Goal: Information Seeking & Learning: Learn about a topic

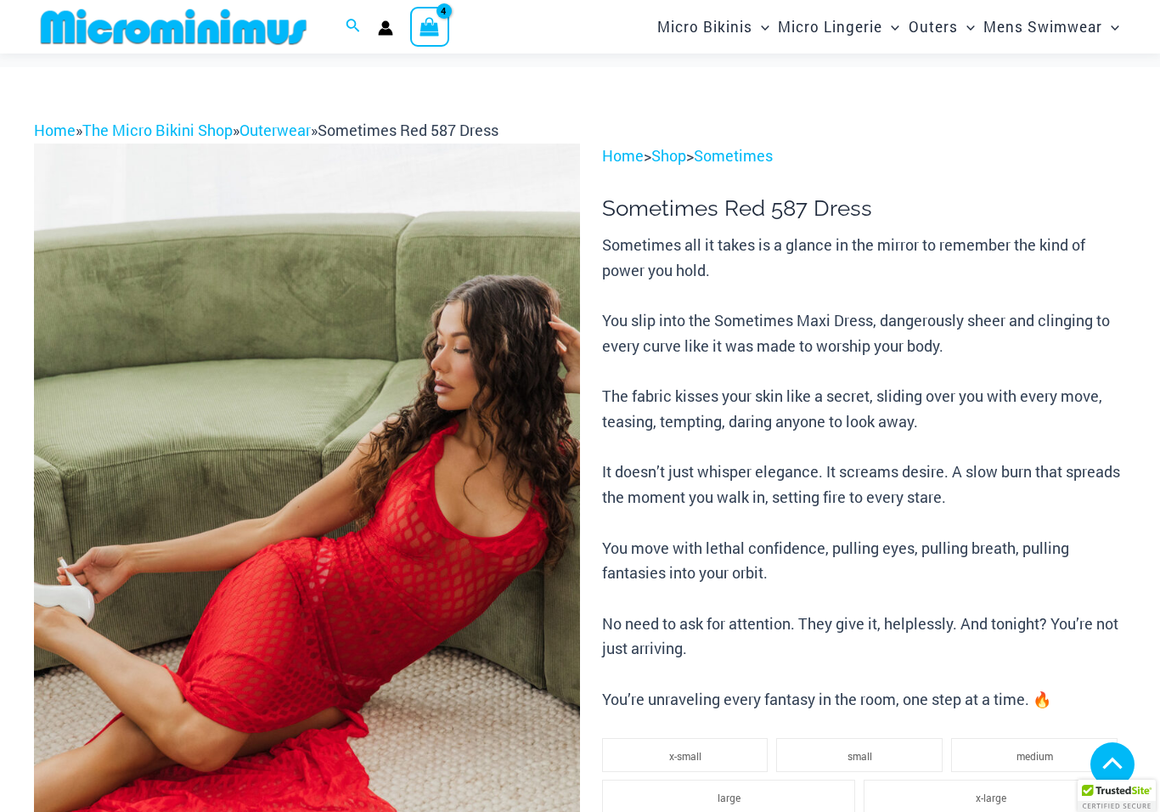
scroll to position [560, 0]
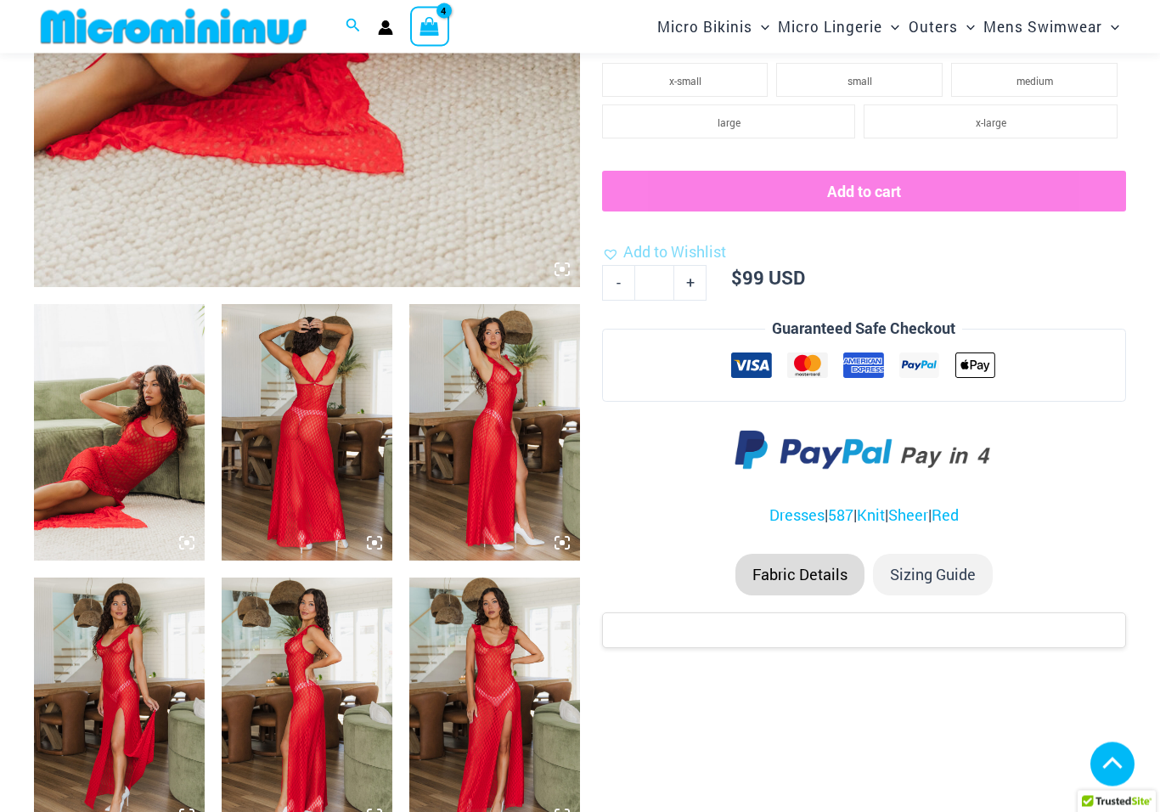
click at [303, 464] on img at bounding box center [307, 433] width 171 height 256
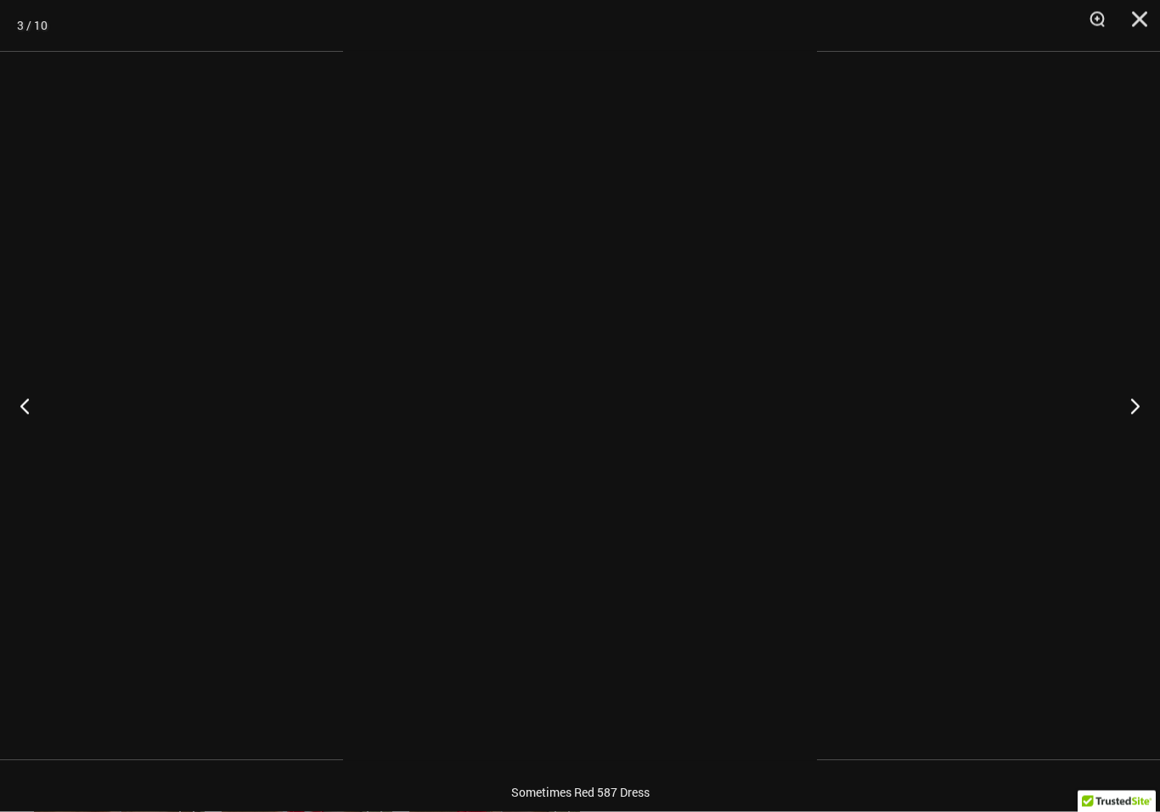
scroll to position [661, 0]
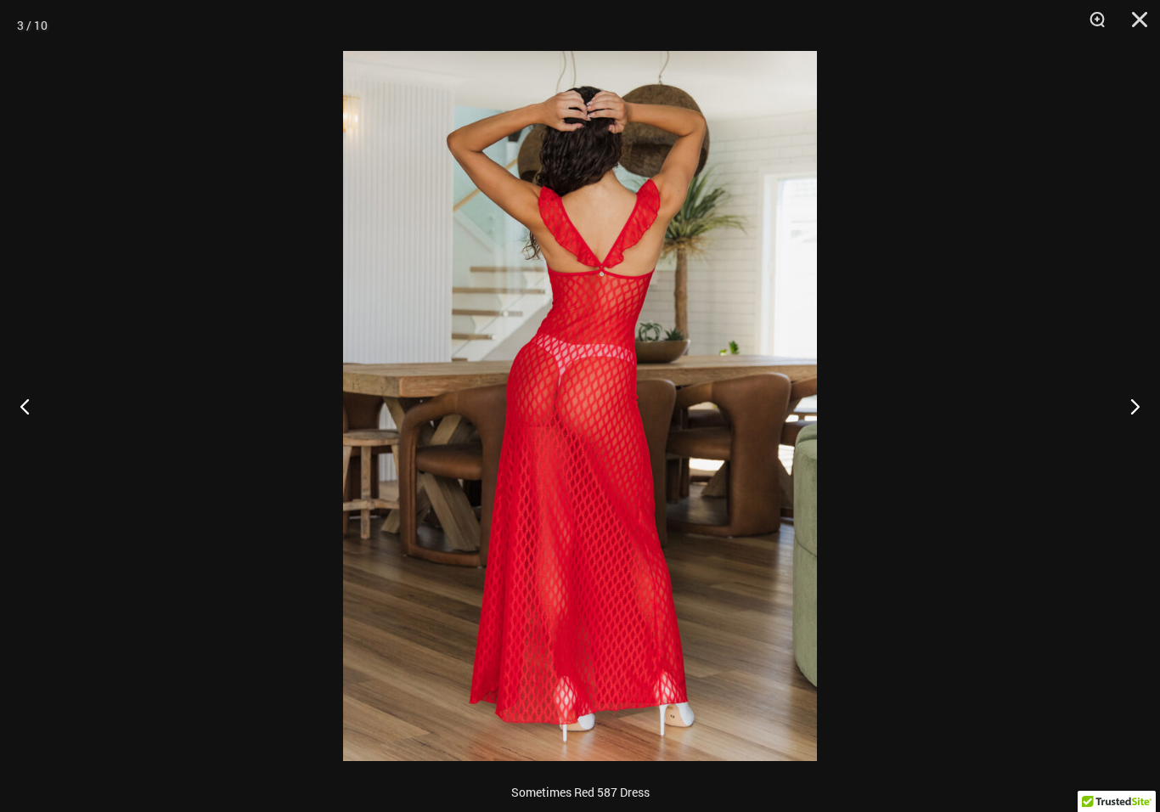
click at [1138, 407] on button "Next" at bounding box center [1128, 405] width 64 height 85
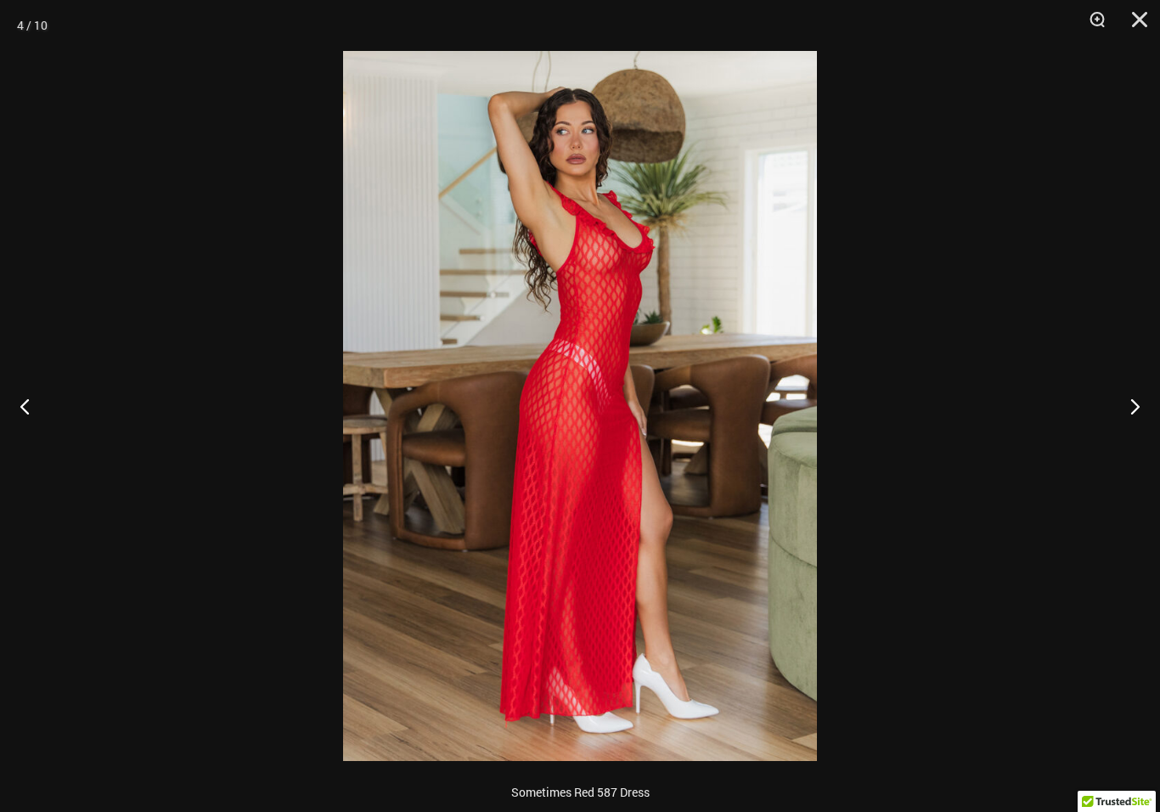
click at [1137, 416] on button "Next" at bounding box center [1128, 405] width 64 height 85
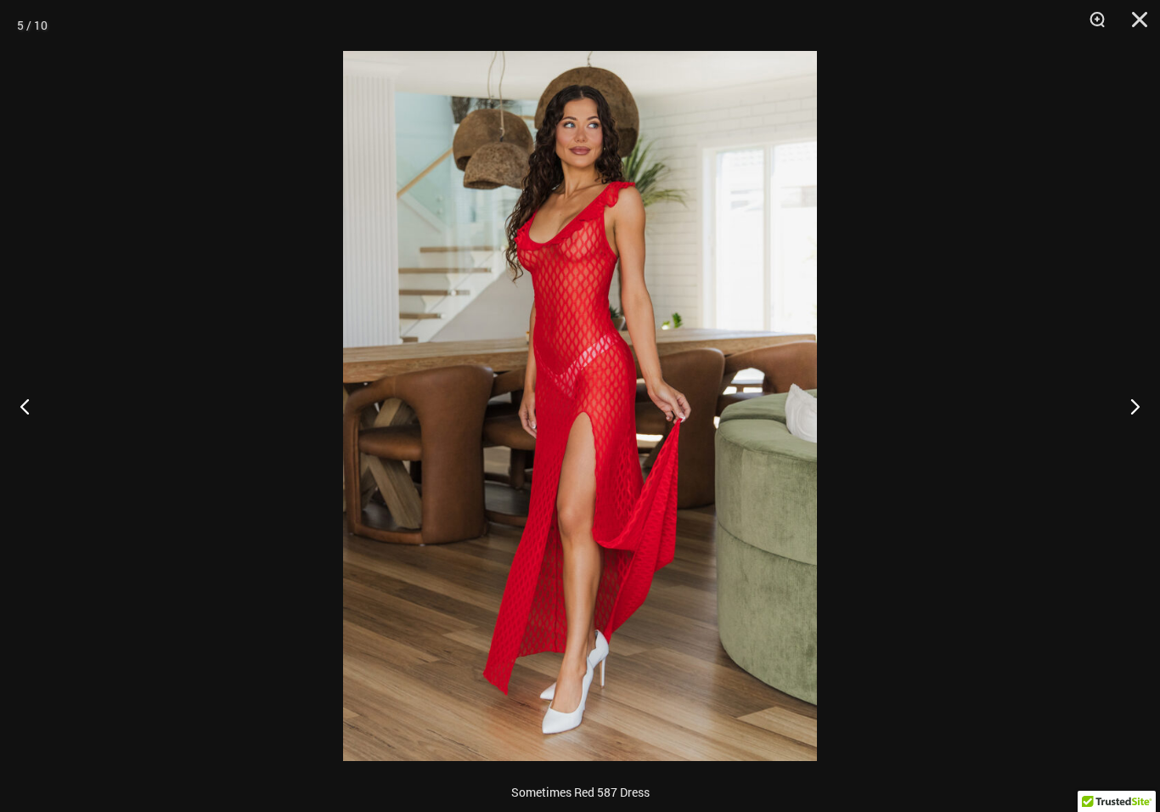
click at [1135, 413] on button "Next" at bounding box center [1128, 405] width 64 height 85
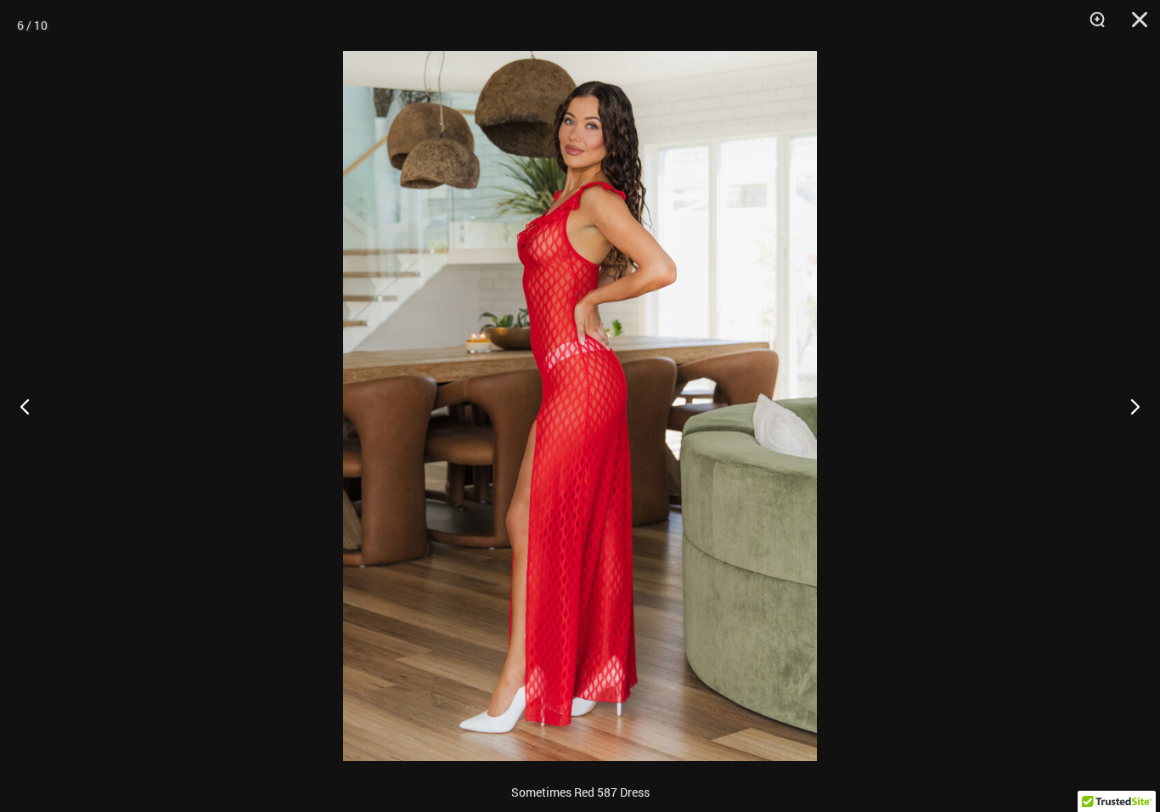
click at [1136, 408] on button "Next" at bounding box center [1128, 405] width 64 height 85
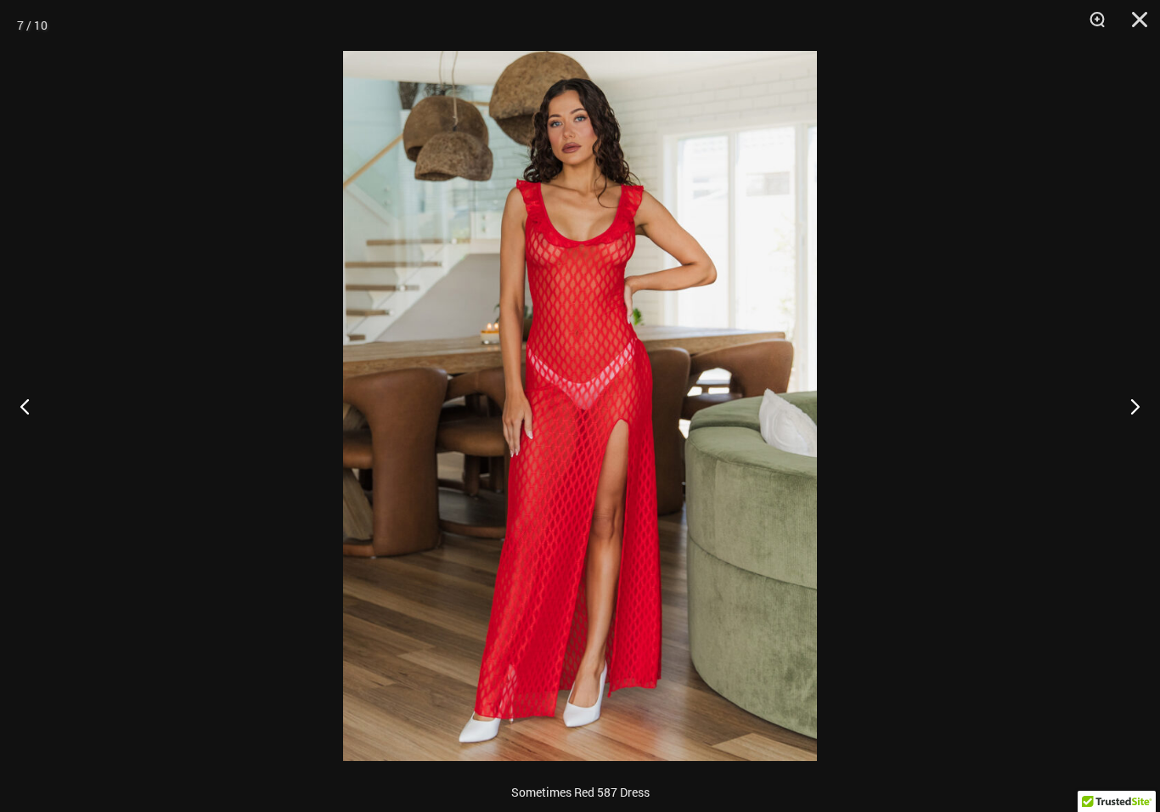
click at [1137, 412] on button "Next" at bounding box center [1128, 405] width 64 height 85
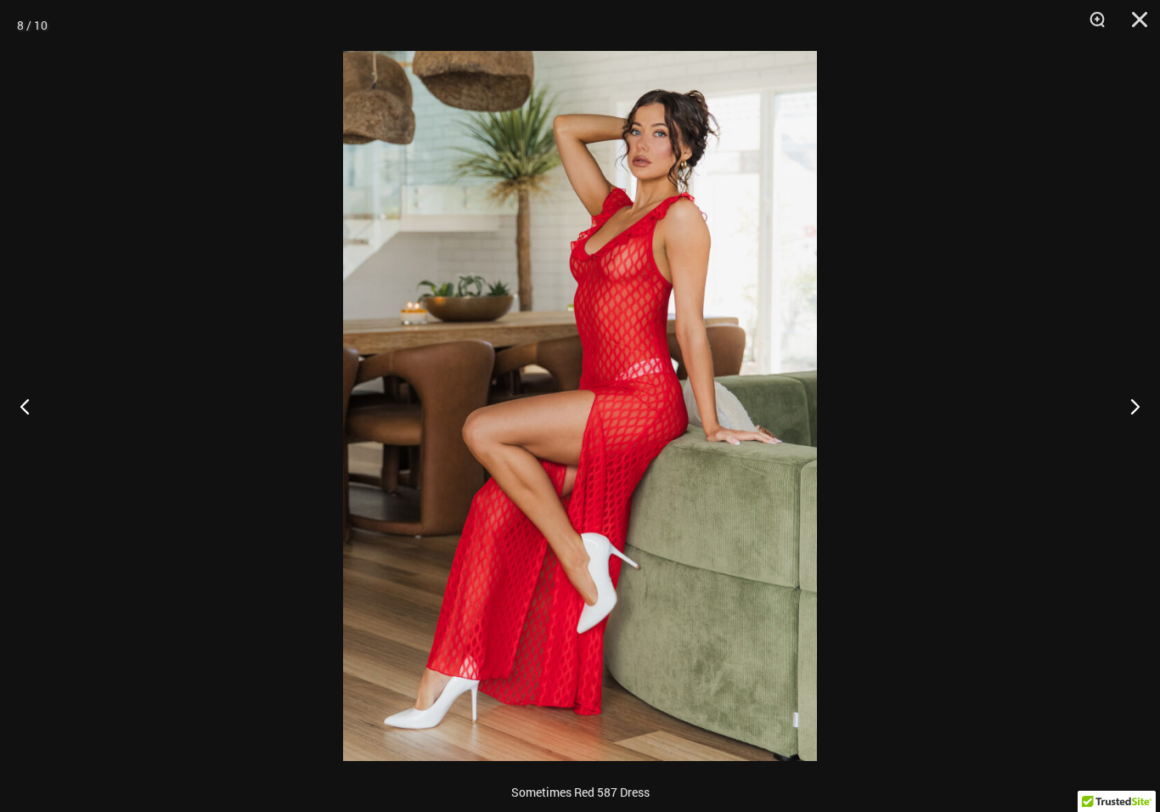
click at [1134, 401] on button "Next" at bounding box center [1128, 405] width 64 height 85
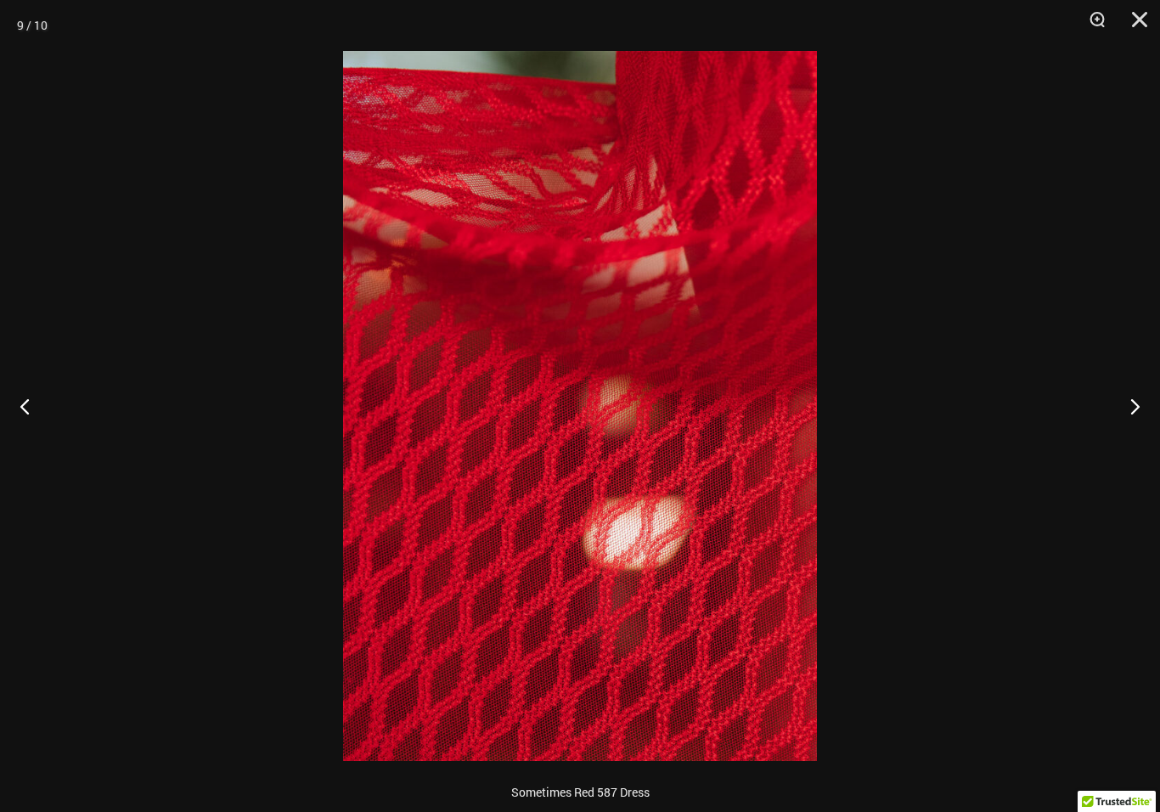
click at [1133, 402] on button "Next" at bounding box center [1128, 405] width 64 height 85
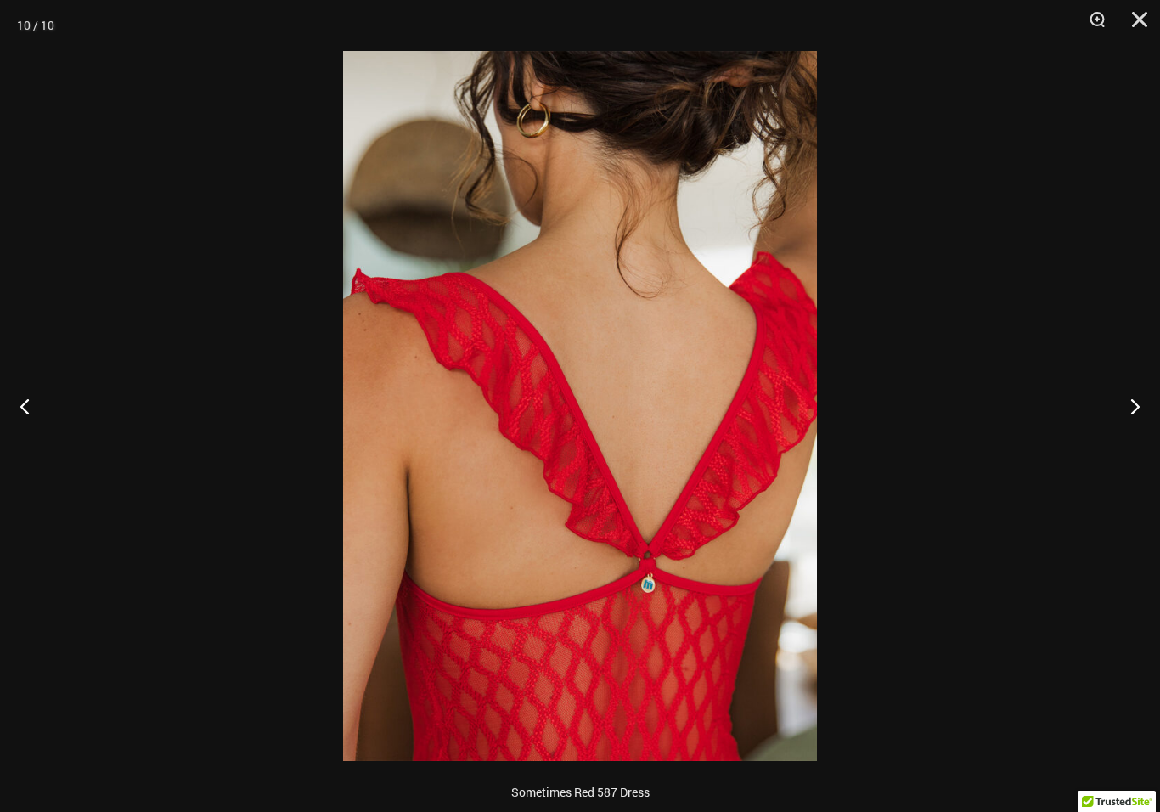
click at [1136, 414] on button "Next" at bounding box center [1128, 405] width 64 height 85
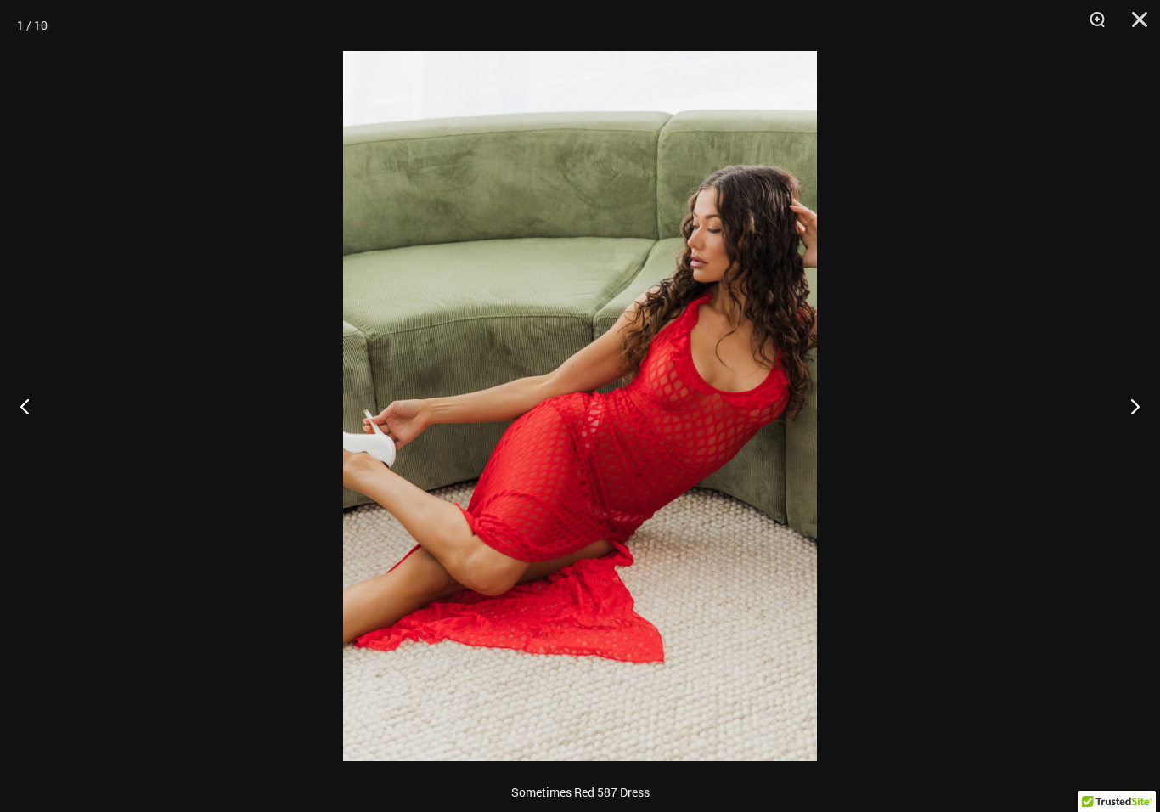
click at [1132, 401] on button "Next" at bounding box center [1128, 405] width 64 height 85
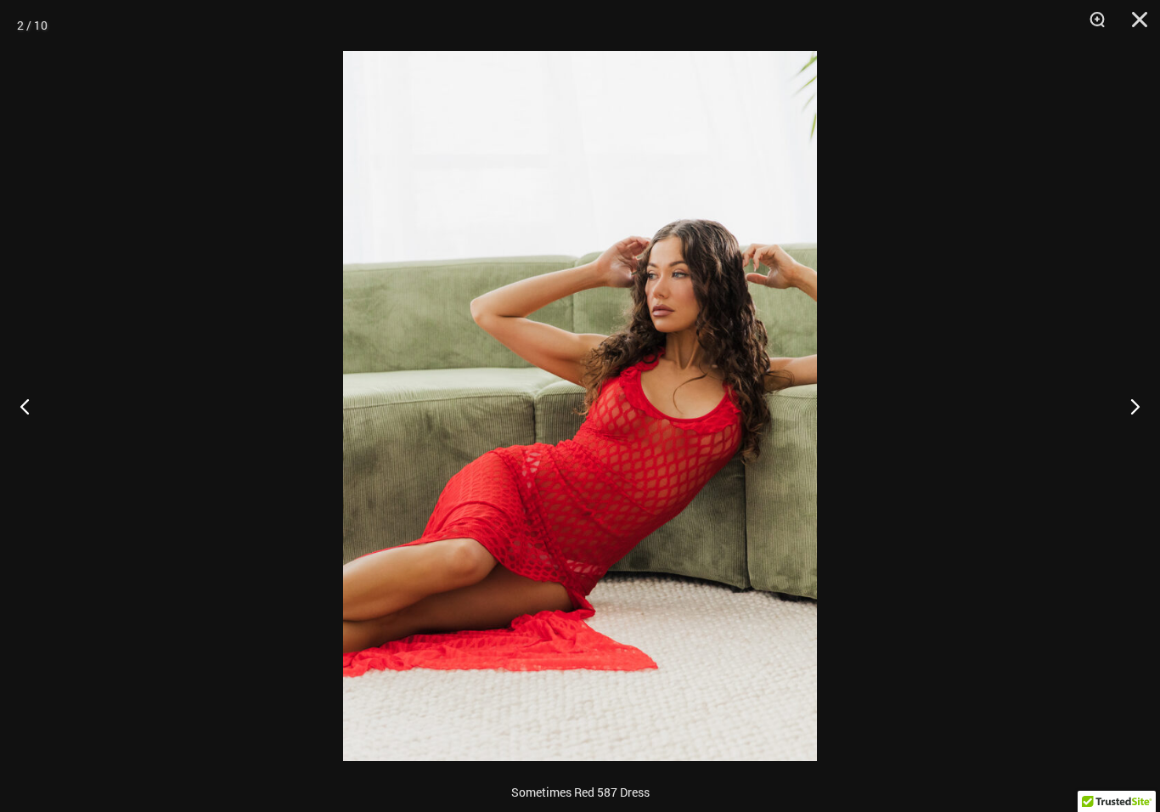
click at [1138, 408] on button "Next" at bounding box center [1128, 405] width 64 height 85
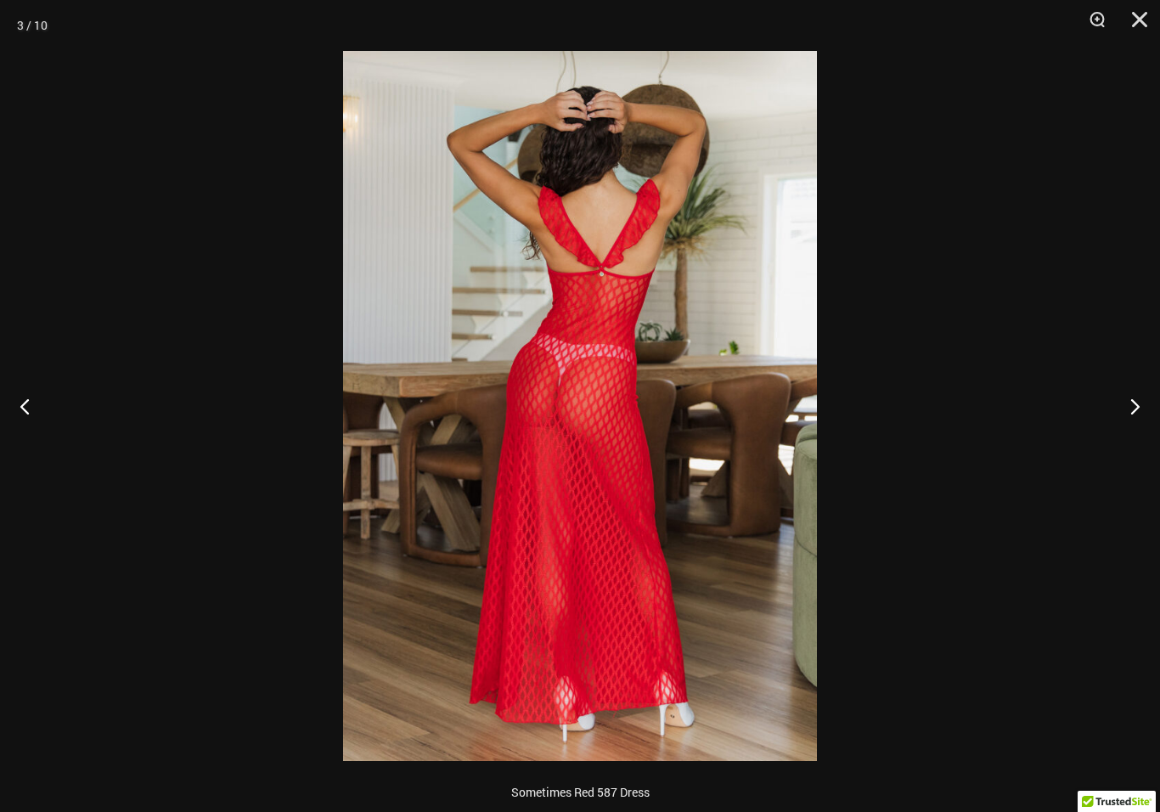
click at [1139, 411] on button "Next" at bounding box center [1128, 405] width 64 height 85
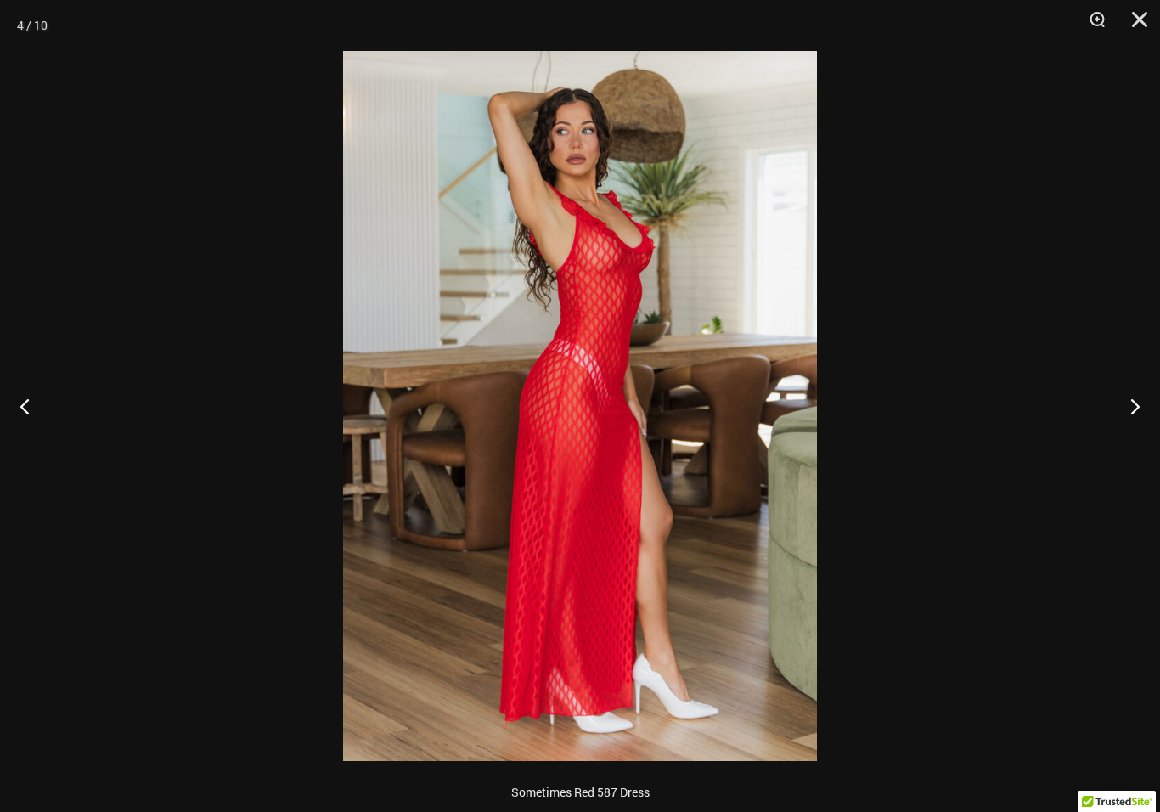
click at [1139, 411] on button "Next" at bounding box center [1128, 405] width 64 height 85
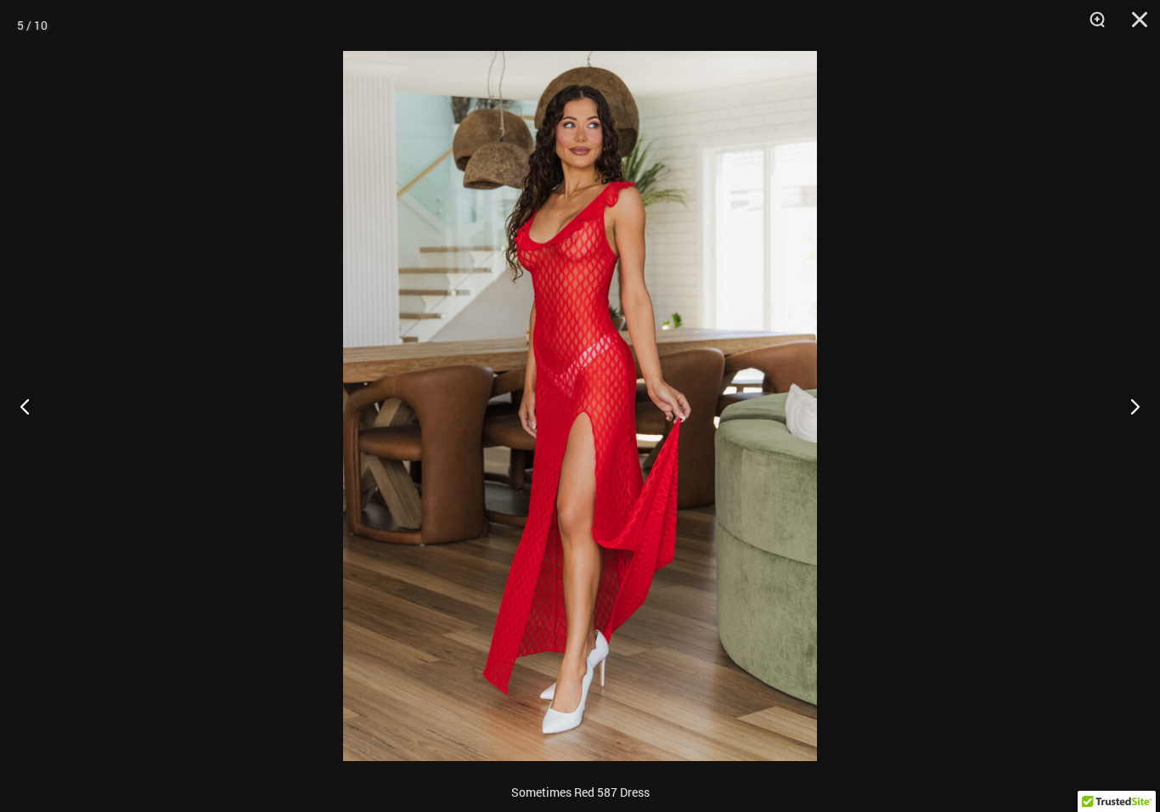
click at [1139, 410] on button "Next" at bounding box center [1128, 405] width 64 height 85
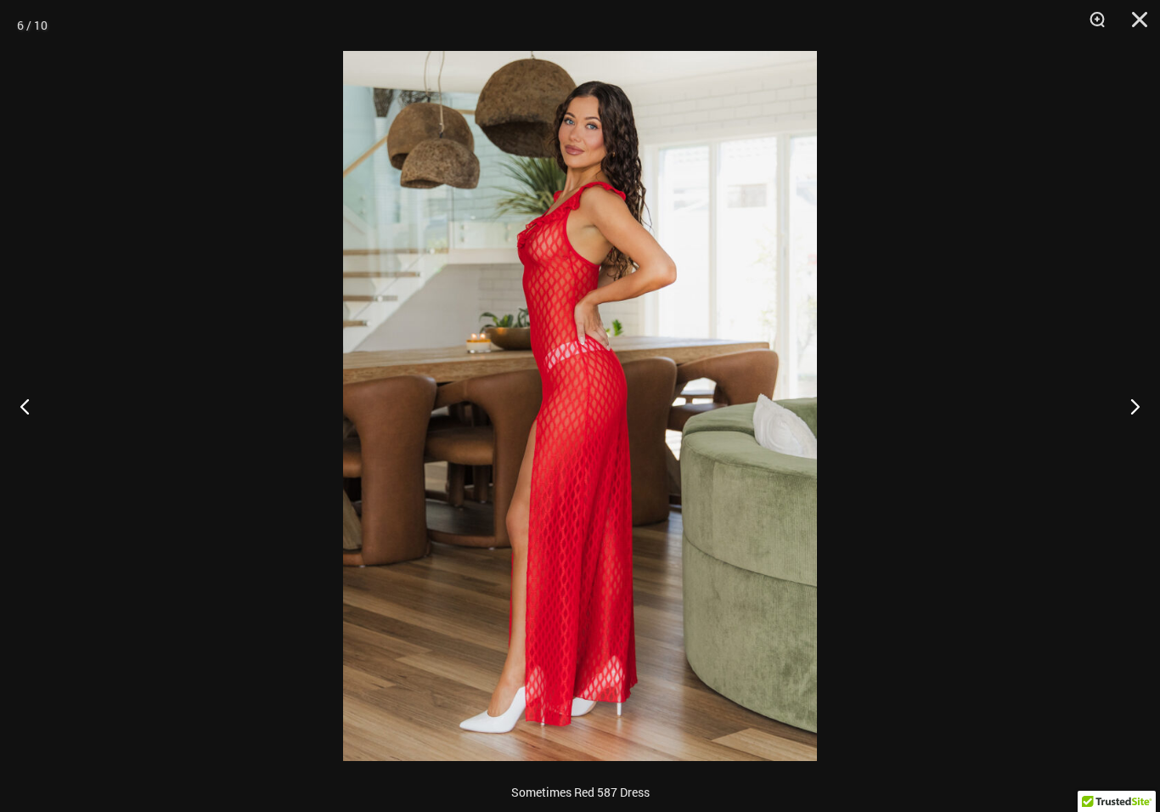
click at [1139, 409] on button "Next" at bounding box center [1128, 405] width 64 height 85
click at [1137, 408] on button "Next" at bounding box center [1128, 405] width 64 height 85
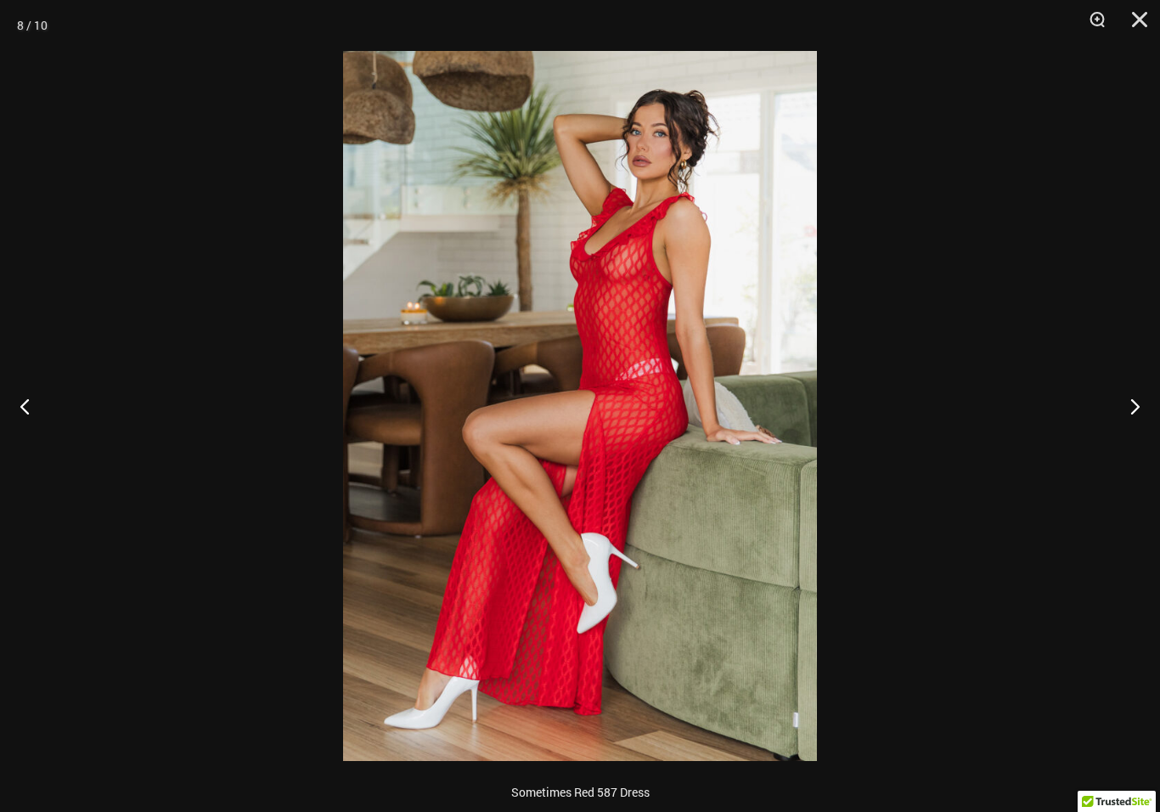
click at [1137, 408] on button "Next" at bounding box center [1128, 405] width 64 height 85
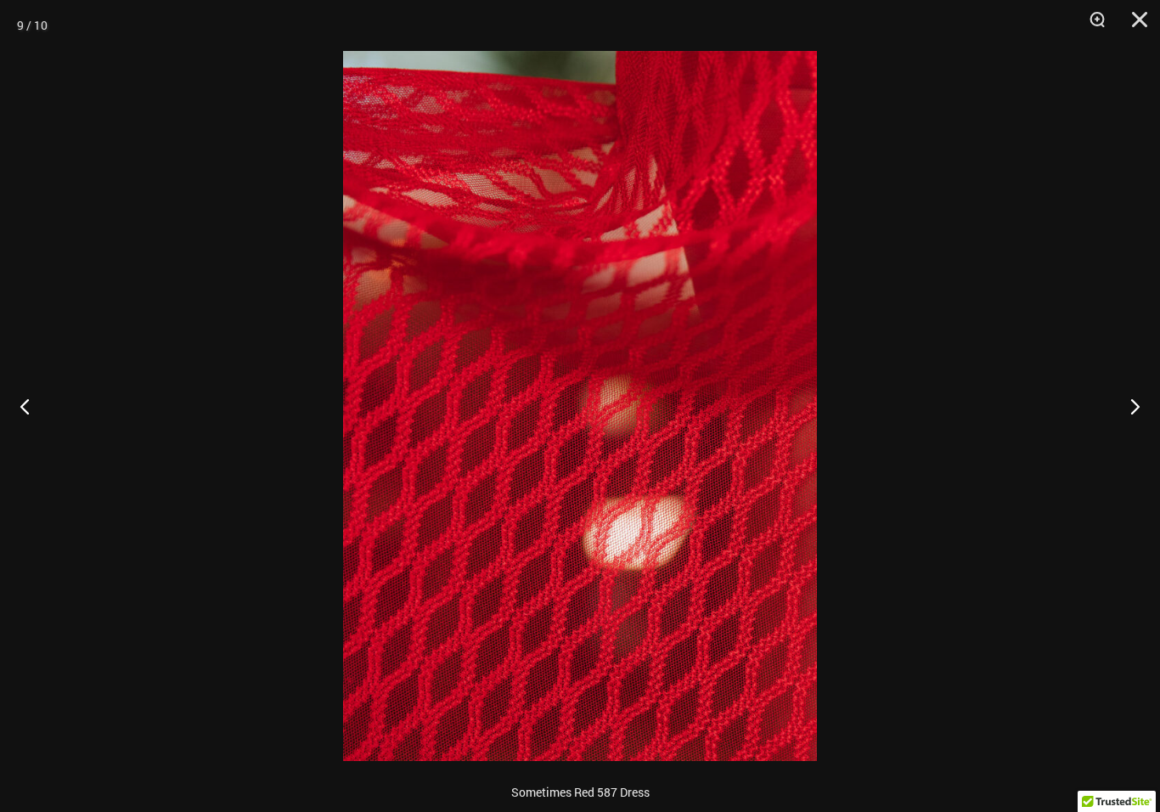
click at [1133, 401] on button "Next" at bounding box center [1128, 405] width 64 height 85
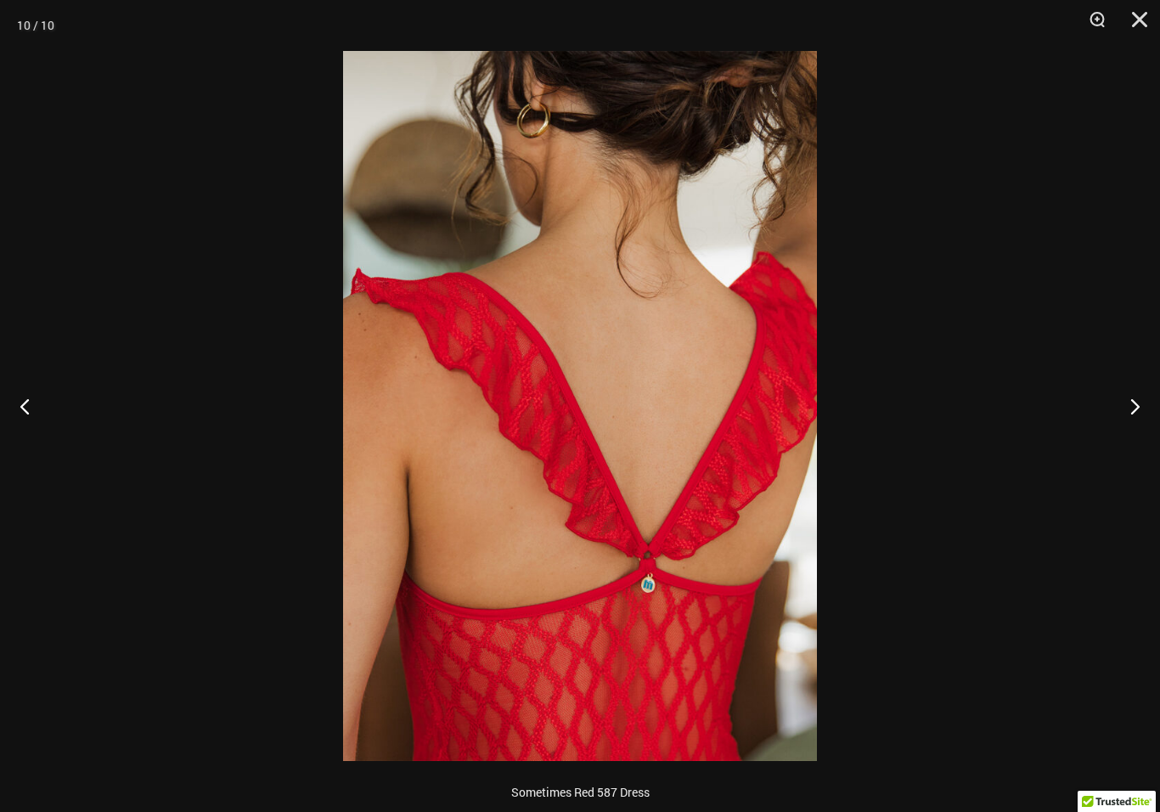
click at [1153, 19] on button "Close" at bounding box center [1133, 25] width 42 height 51
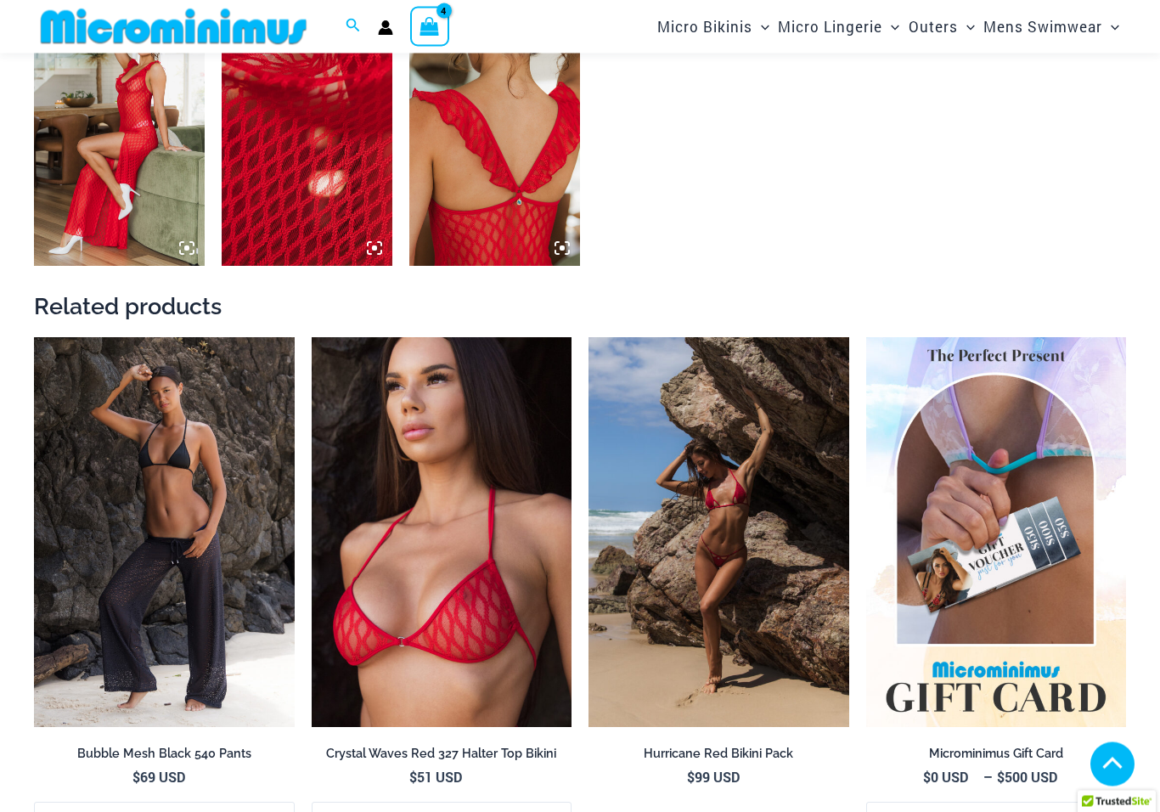
scroll to position [1504, 0]
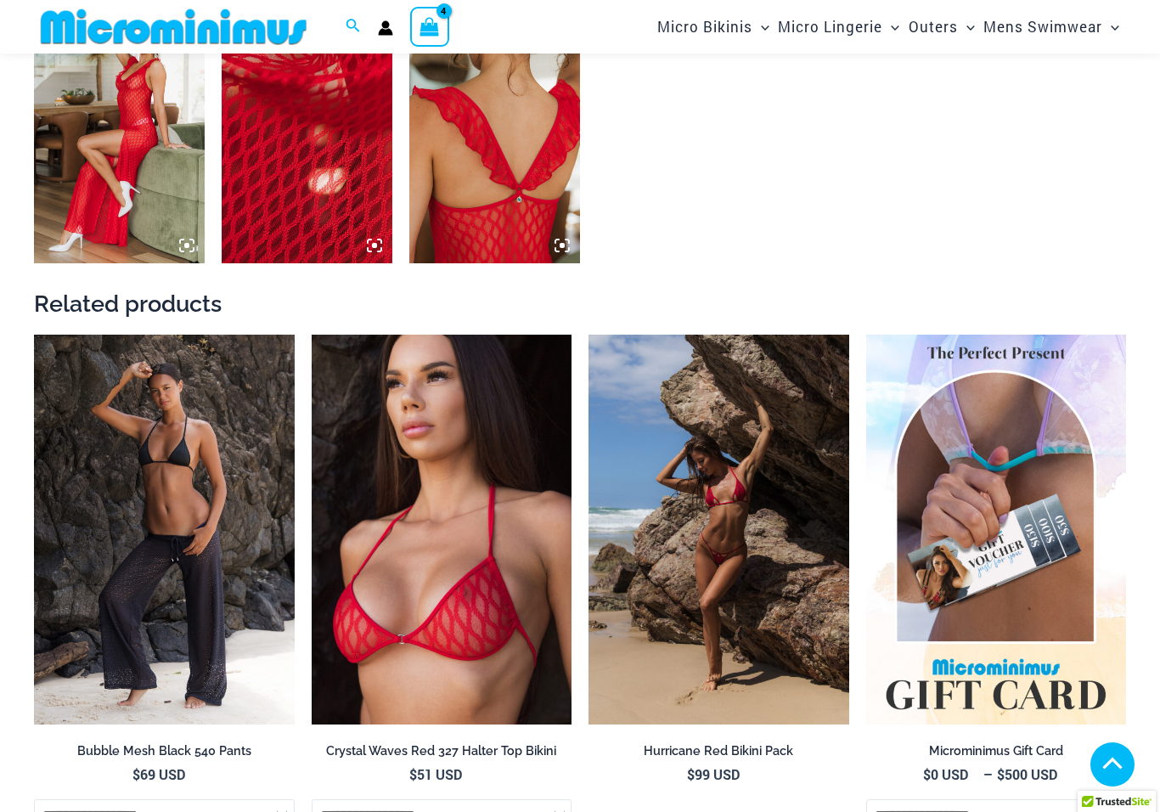
click at [588, 335] on img at bounding box center [588, 335] width 0 height 0
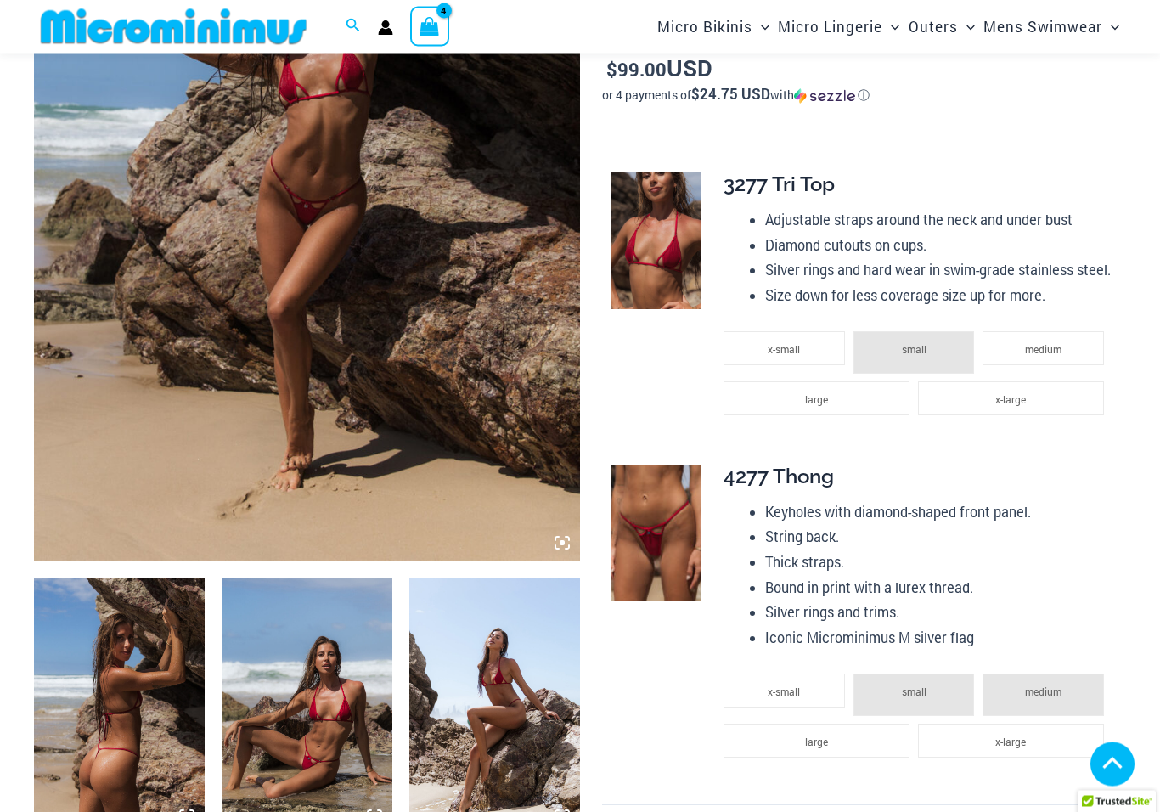
scroll to position [388, 0]
click at [113, 713] on img at bounding box center [119, 705] width 171 height 256
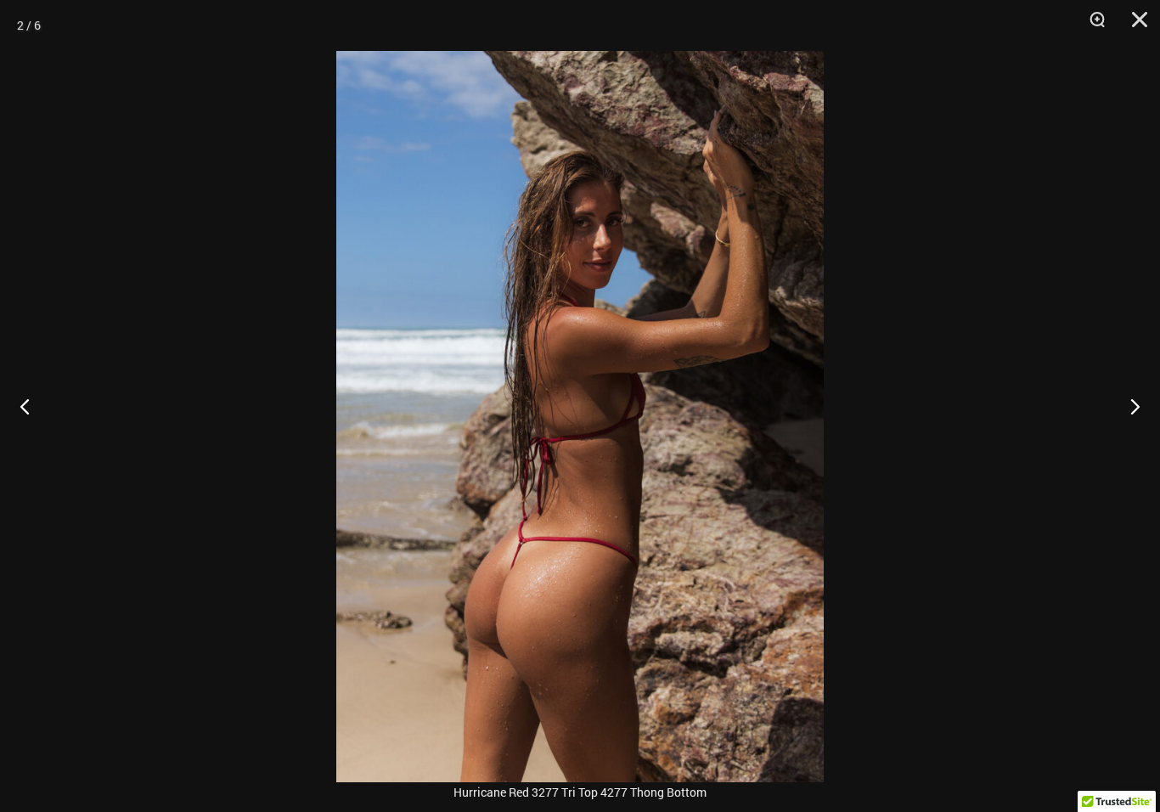
click at [1129, 436] on button "Next" at bounding box center [1128, 405] width 64 height 85
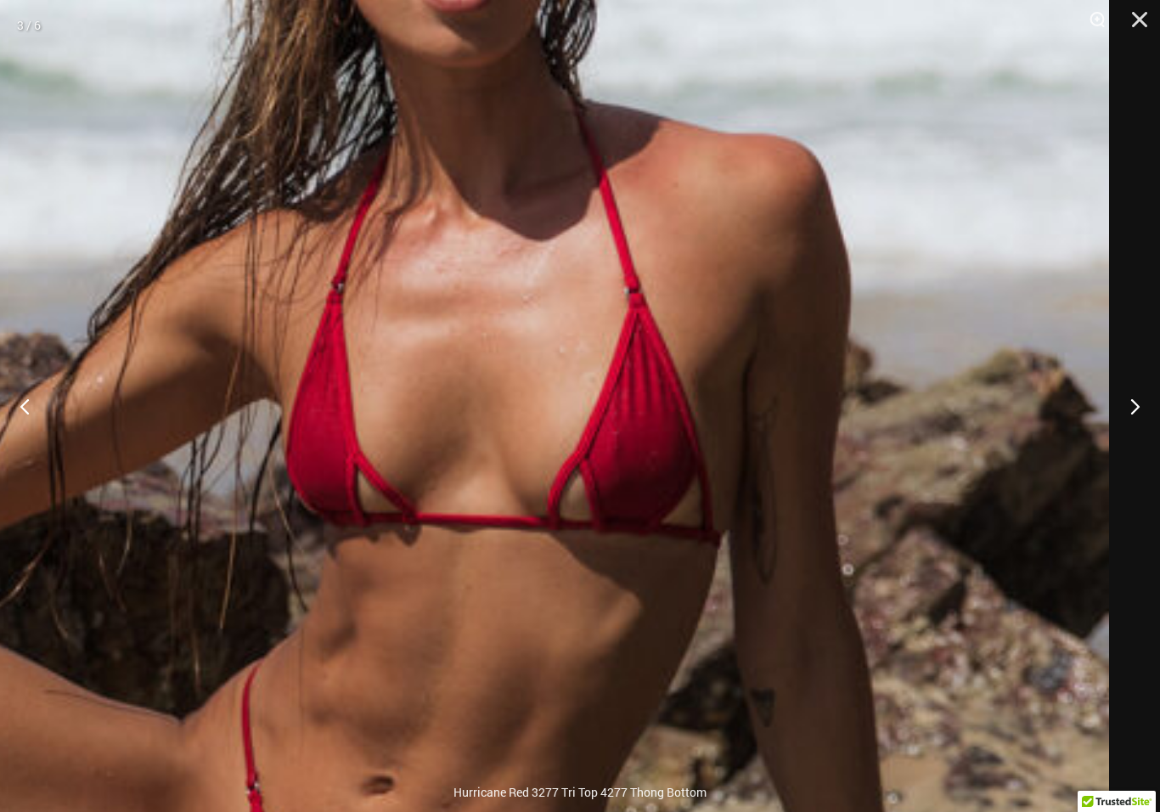
click at [1137, 422] on button "Next" at bounding box center [1128, 405] width 64 height 85
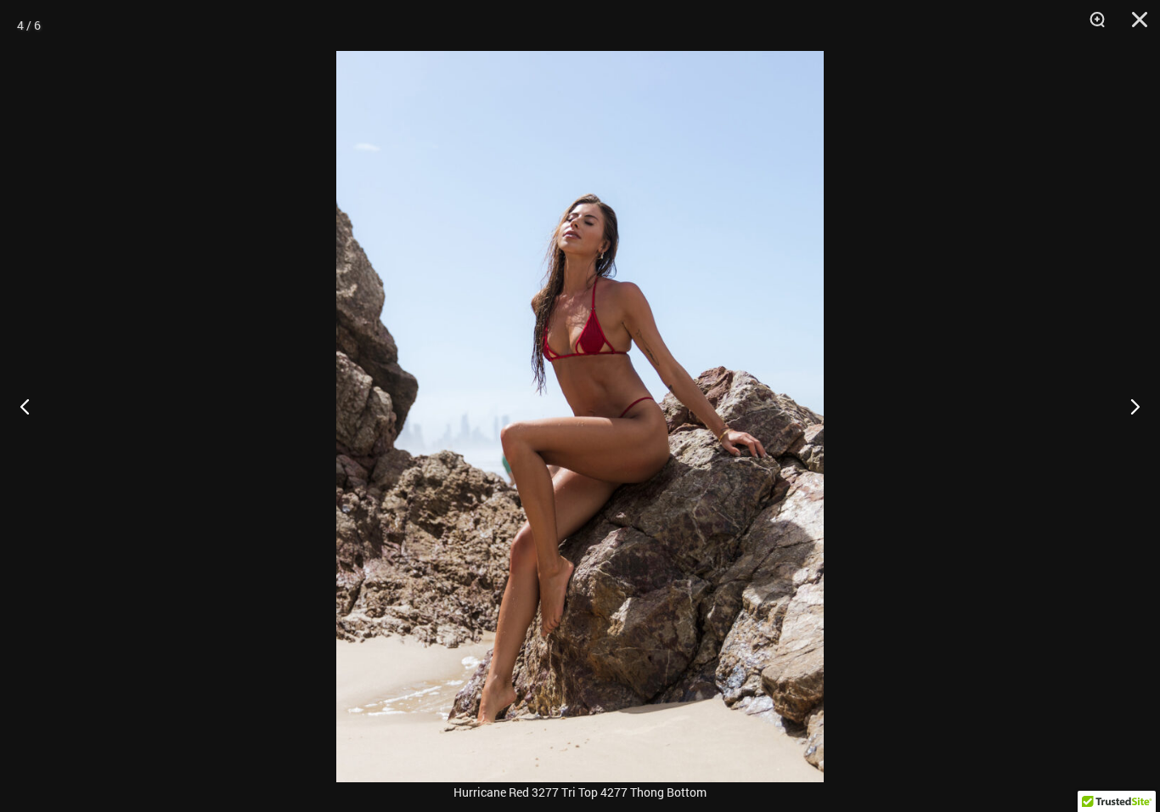
click at [1143, 415] on button "Next" at bounding box center [1128, 405] width 64 height 85
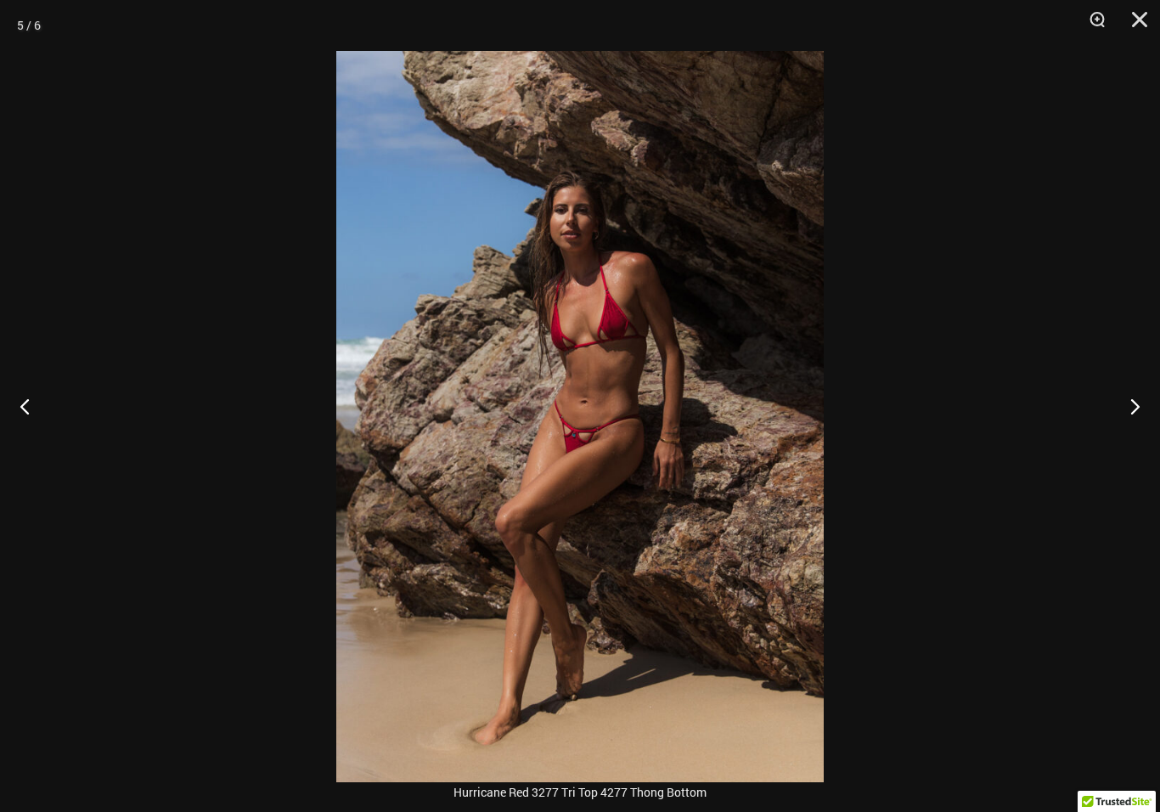
click at [1149, 408] on button "Next" at bounding box center [1128, 405] width 64 height 85
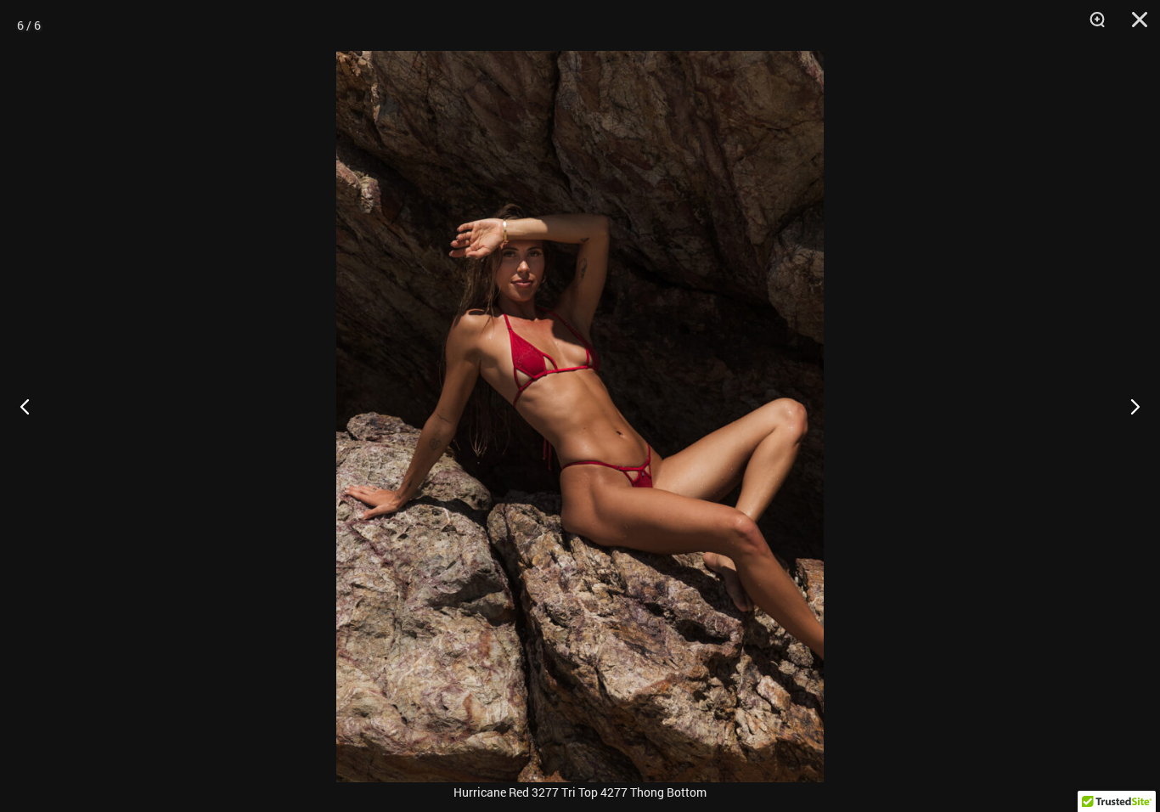
click at [1145, 424] on button "Next" at bounding box center [1128, 405] width 64 height 85
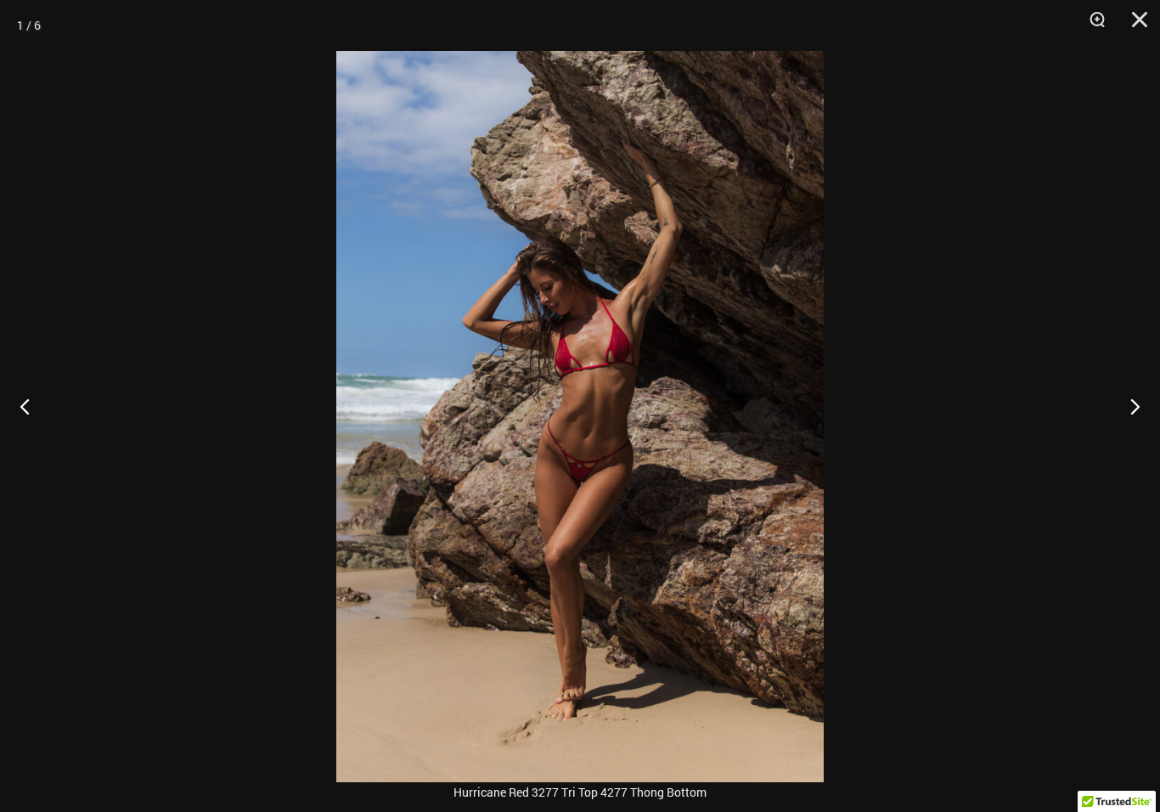
click at [1131, 430] on button "Next" at bounding box center [1128, 405] width 64 height 85
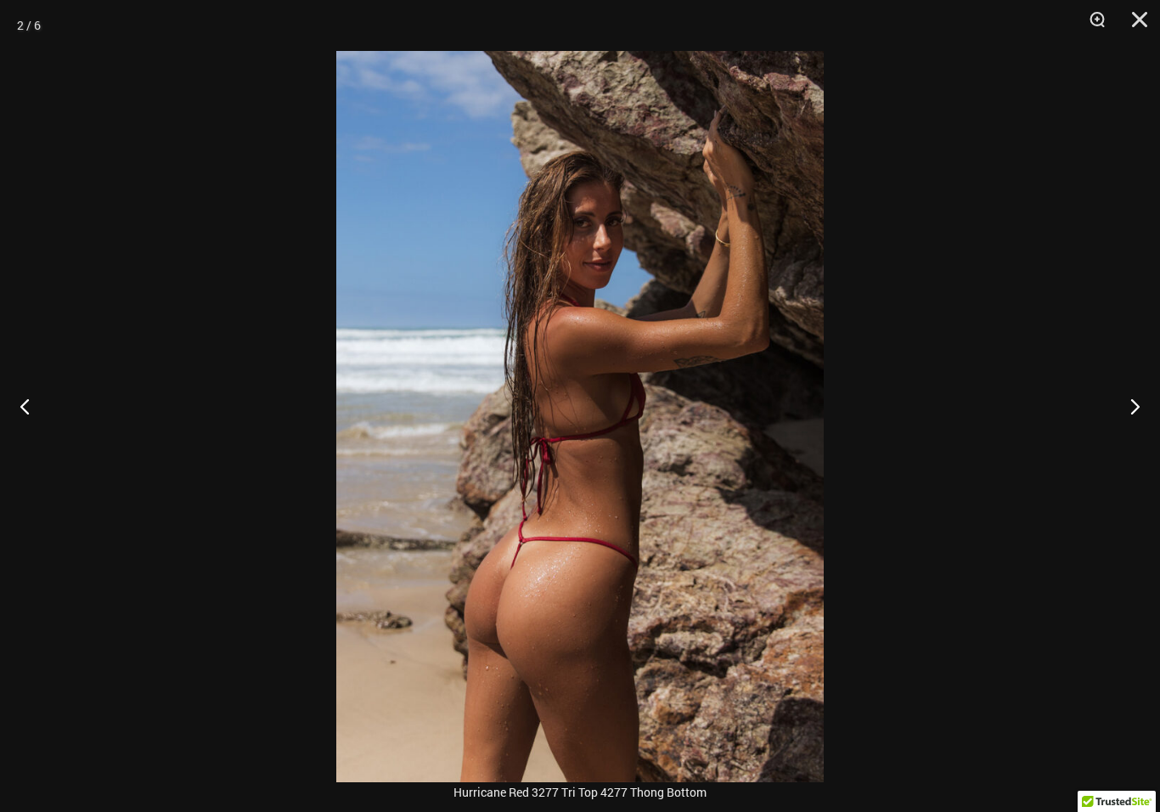
click at [1147, 10] on button "Close" at bounding box center [1133, 25] width 42 height 51
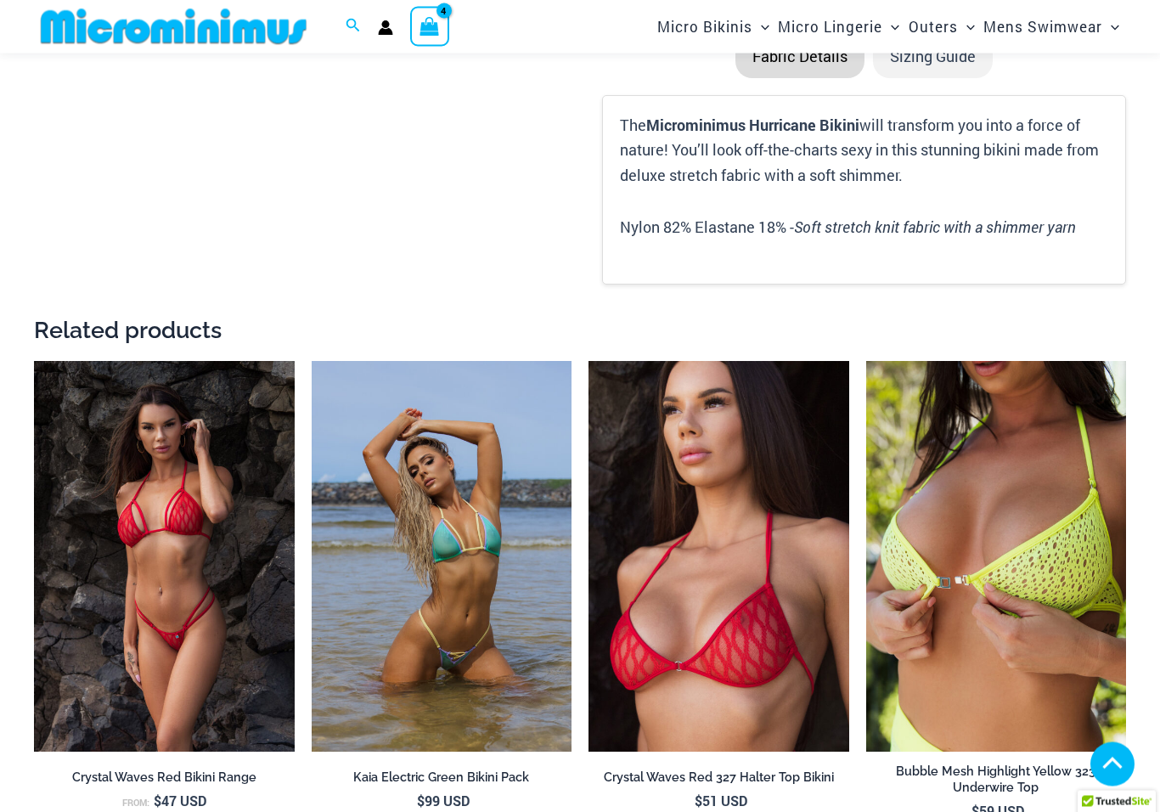
scroll to position [1730, 0]
click at [34, 361] on img at bounding box center [34, 361] width 0 height 0
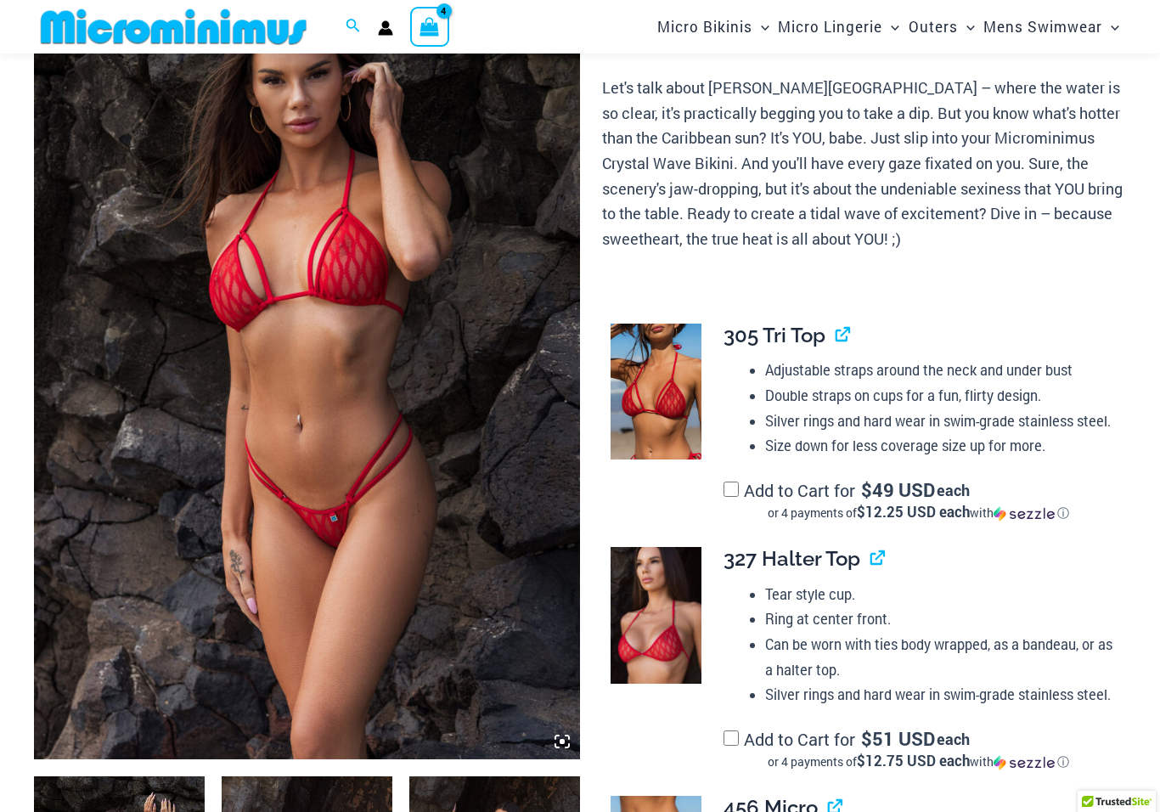
scroll to position [188, 0]
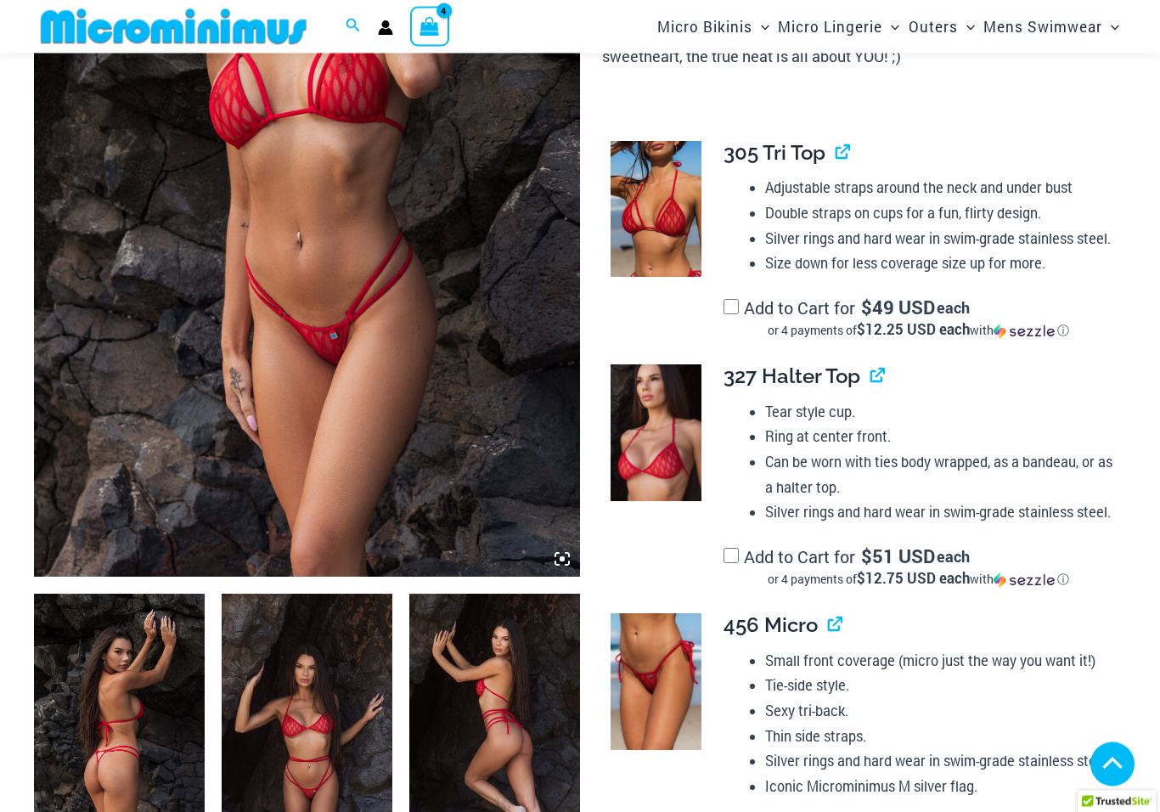
click at [116, 709] on img at bounding box center [119, 722] width 171 height 256
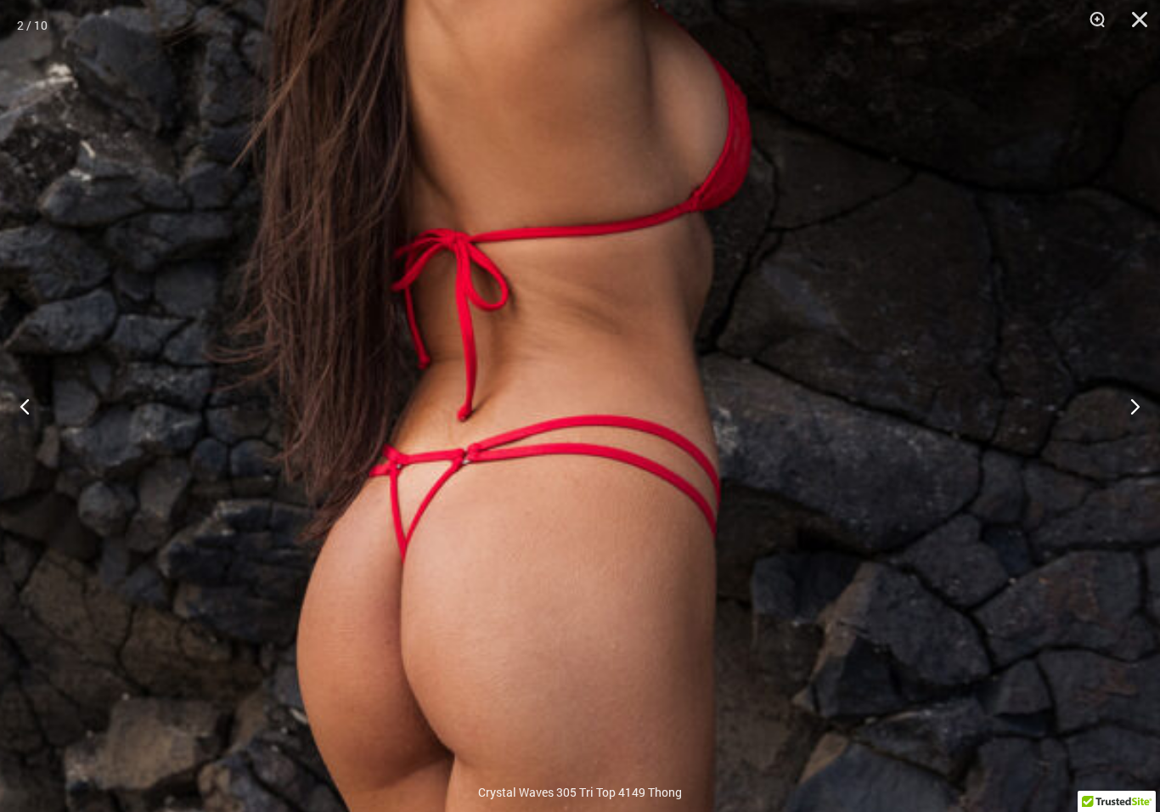
click at [1130, 430] on button "Next" at bounding box center [1128, 405] width 64 height 85
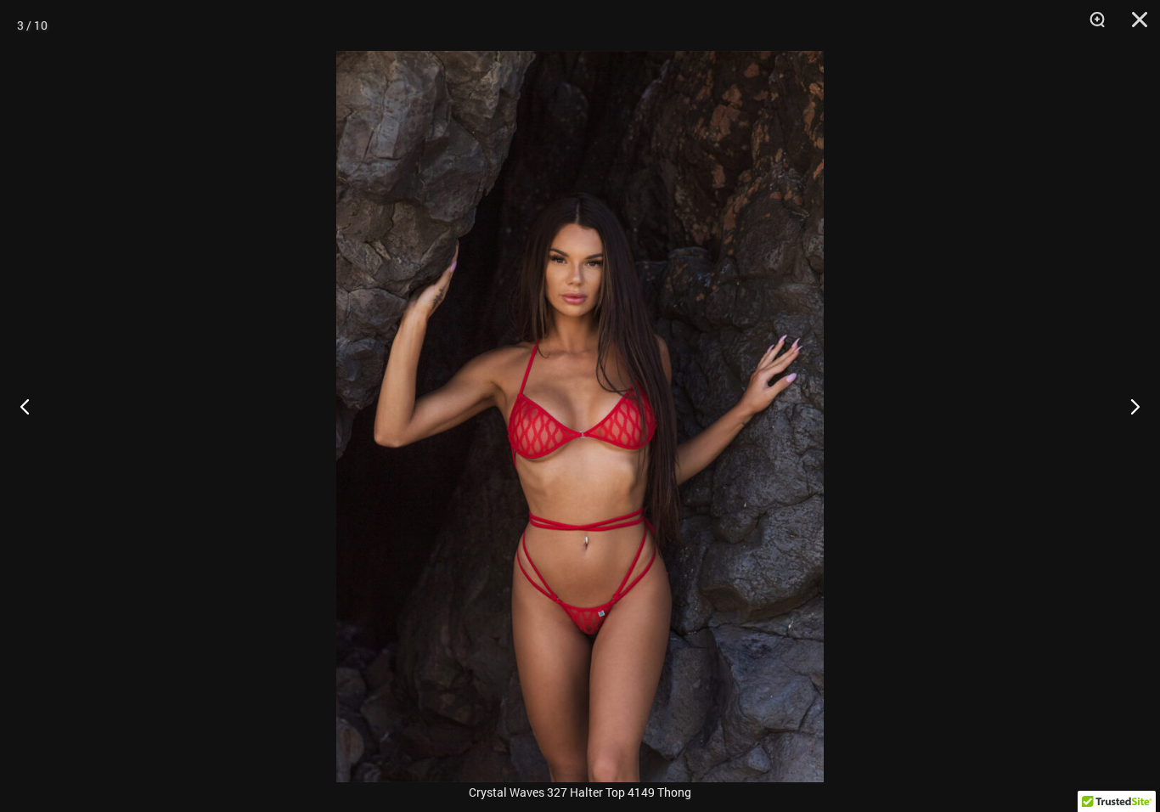
click at [1128, 422] on button "Next" at bounding box center [1128, 405] width 64 height 85
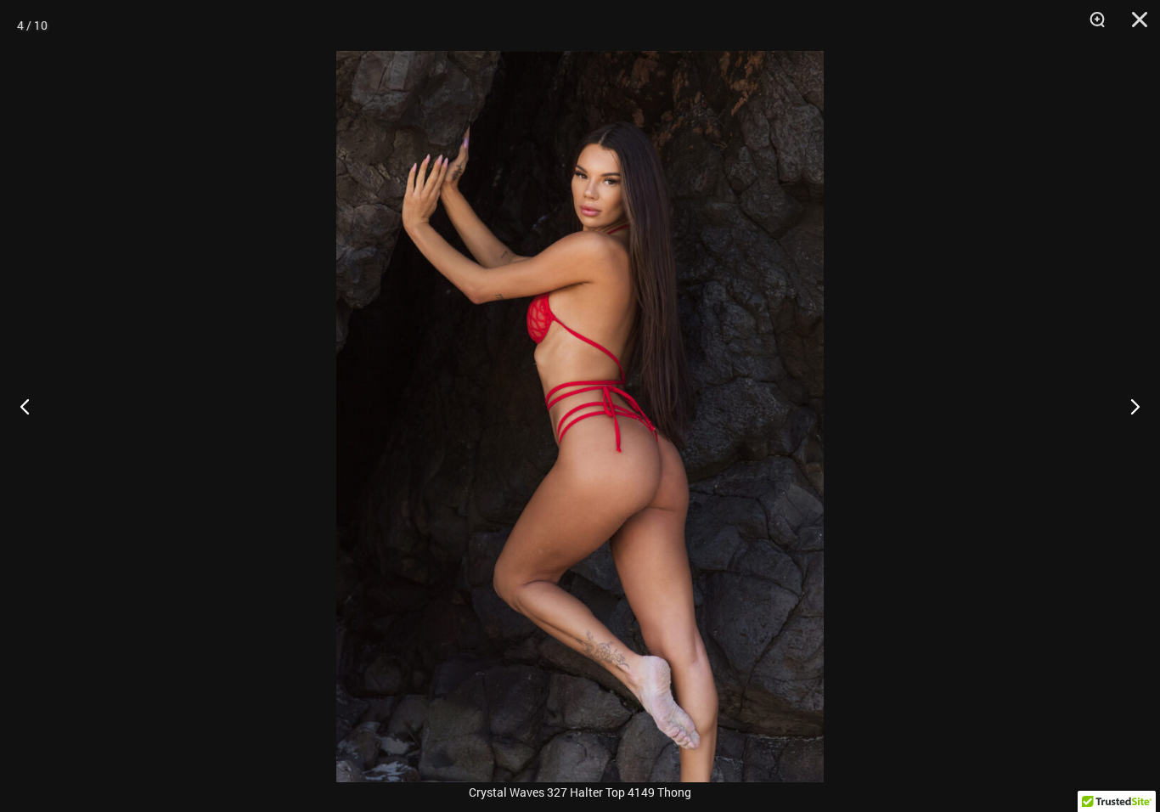
click at [1133, 418] on button "Next" at bounding box center [1128, 405] width 64 height 85
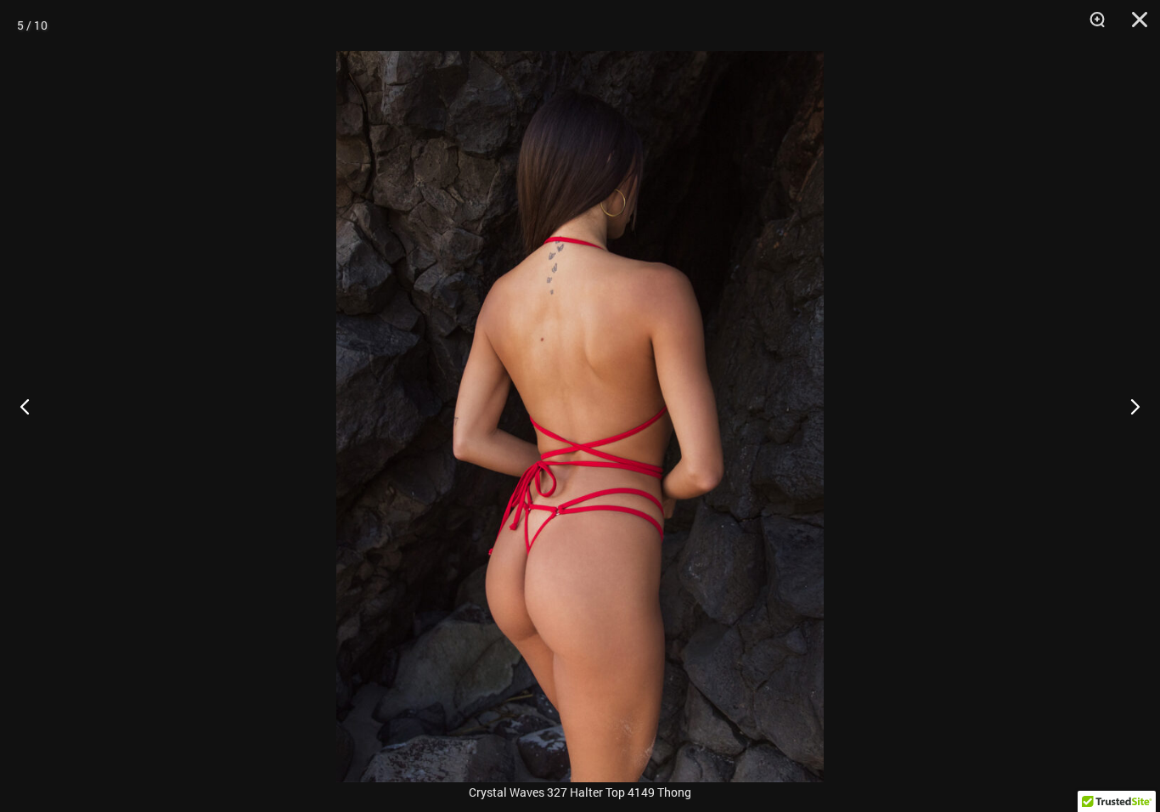
click at [1133, 420] on button "Next" at bounding box center [1128, 405] width 64 height 85
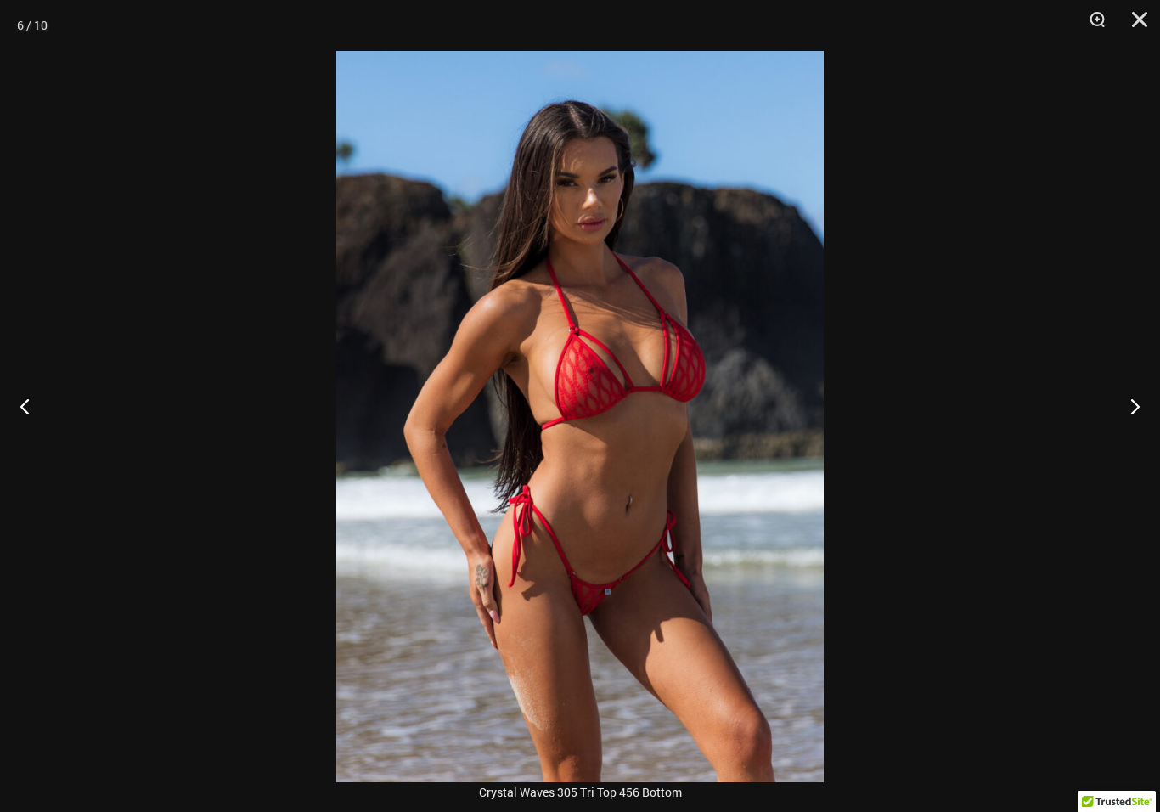
click at [1129, 437] on button "Next" at bounding box center [1128, 405] width 64 height 85
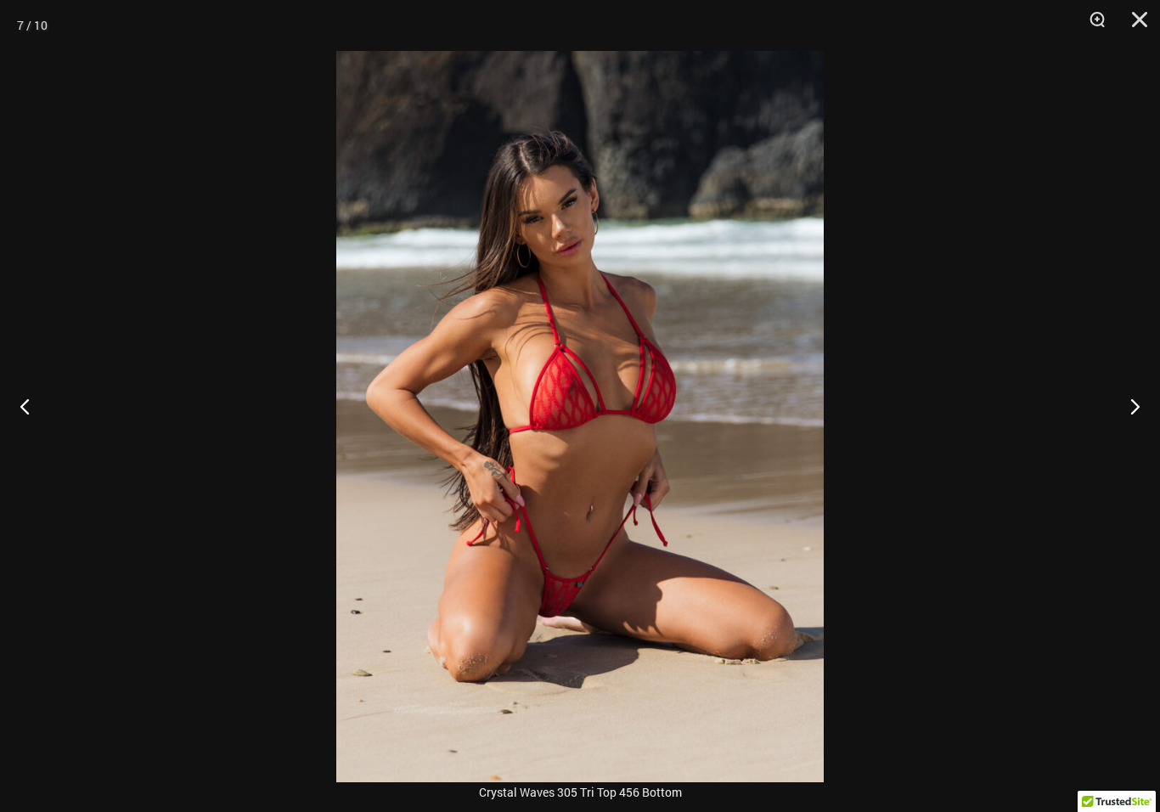
click at [1132, 425] on button "Next" at bounding box center [1128, 405] width 64 height 85
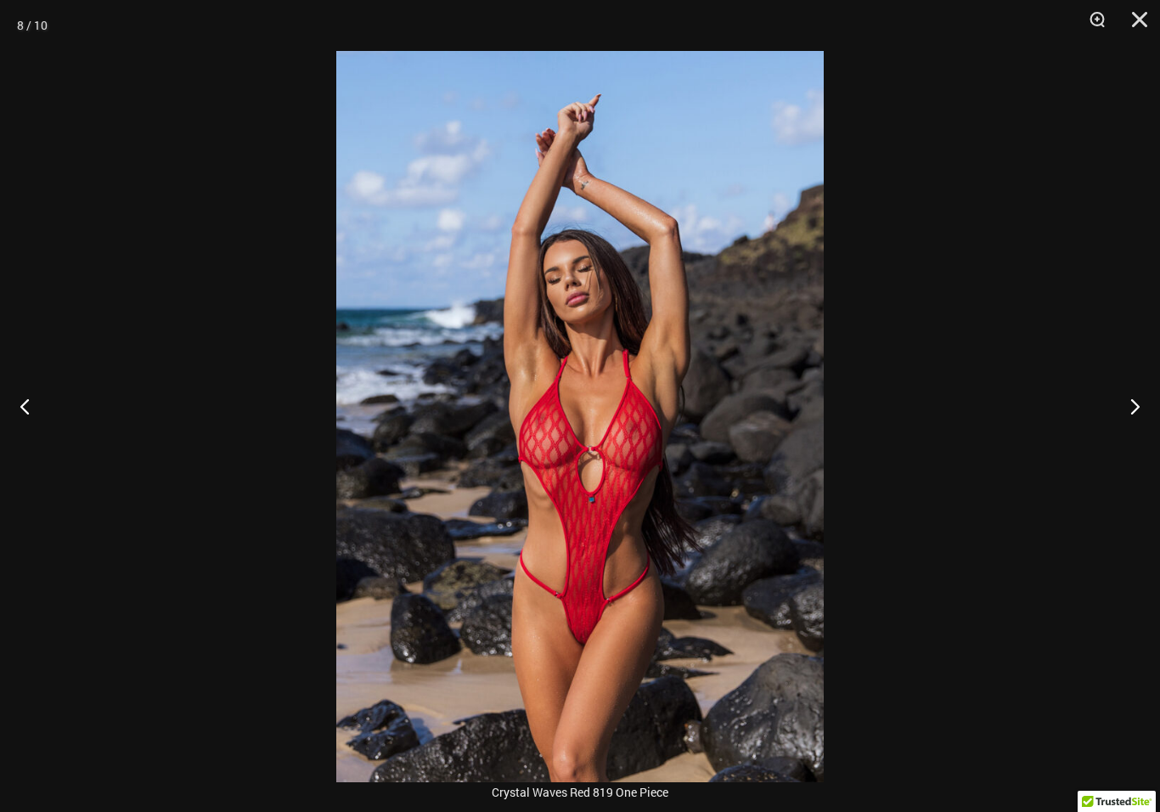
click at [1133, 418] on button "Next" at bounding box center [1128, 405] width 64 height 85
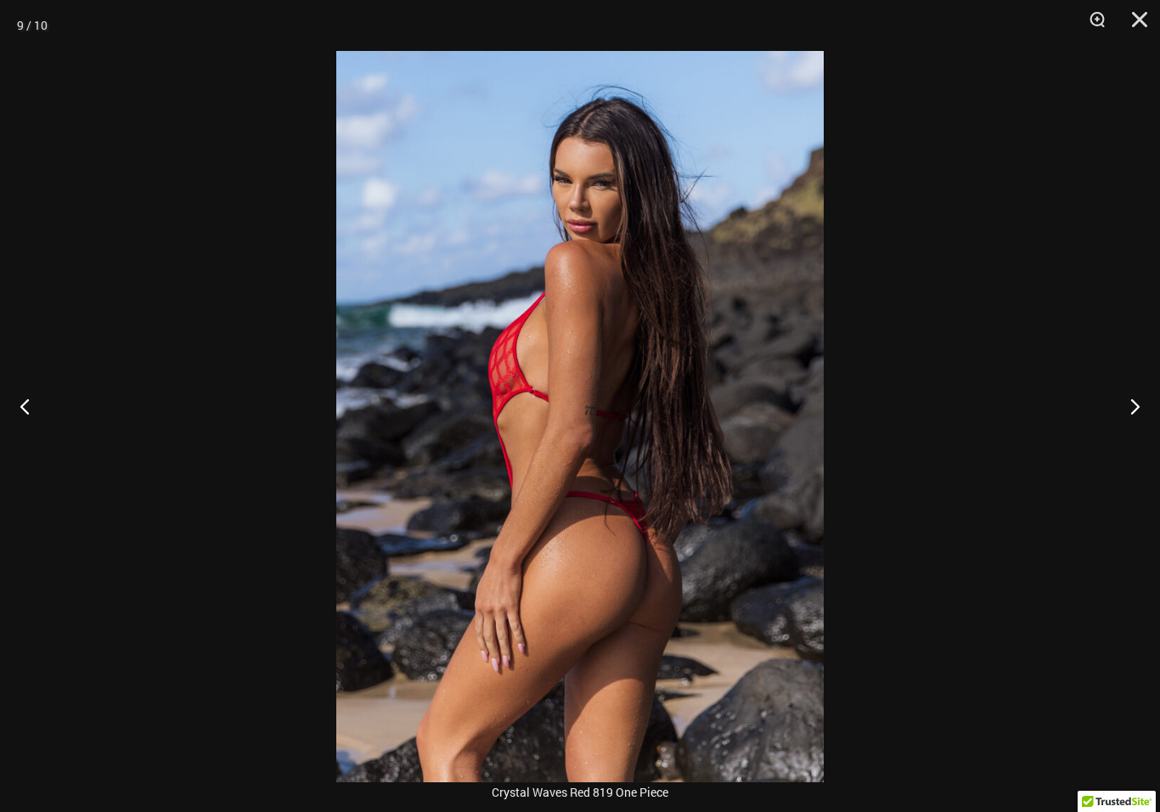
click at [1139, 416] on button "Next" at bounding box center [1128, 405] width 64 height 85
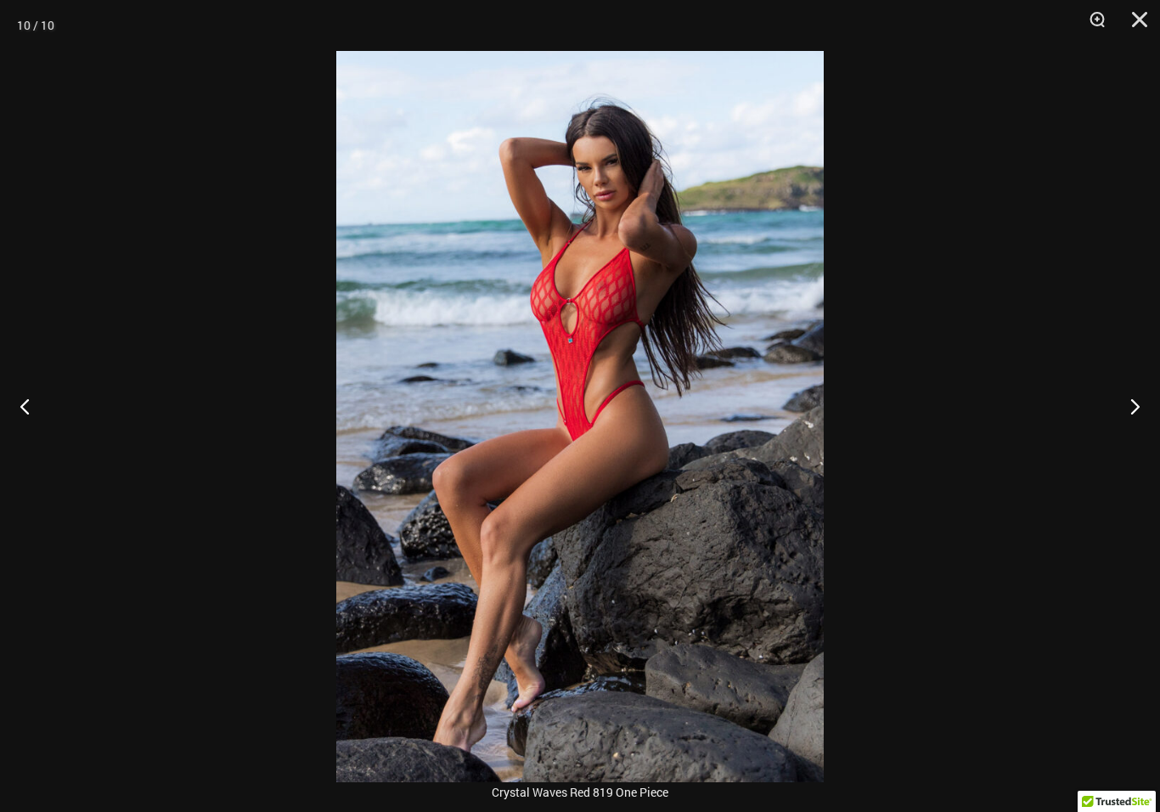
click at [1135, 416] on button "Next" at bounding box center [1128, 405] width 64 height 85
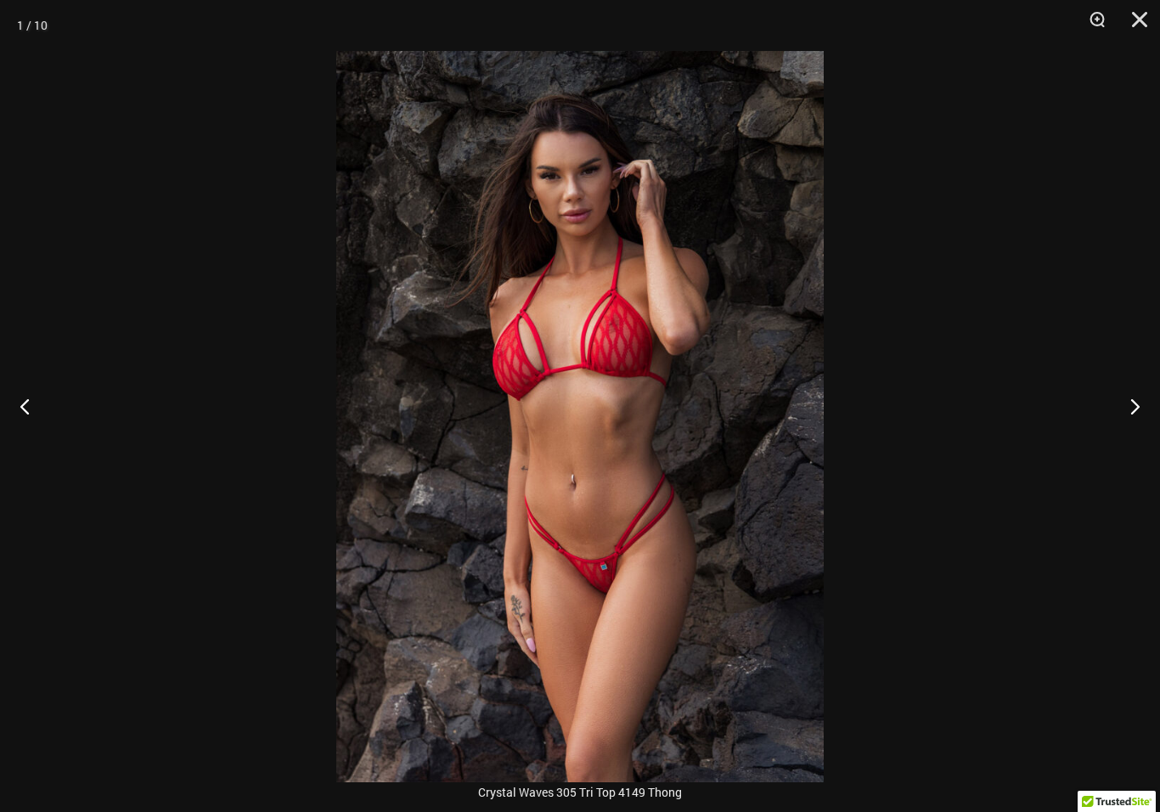
click at [1133, 401] on button "Next" at bounding box center [1128, 405] width 64 height 85
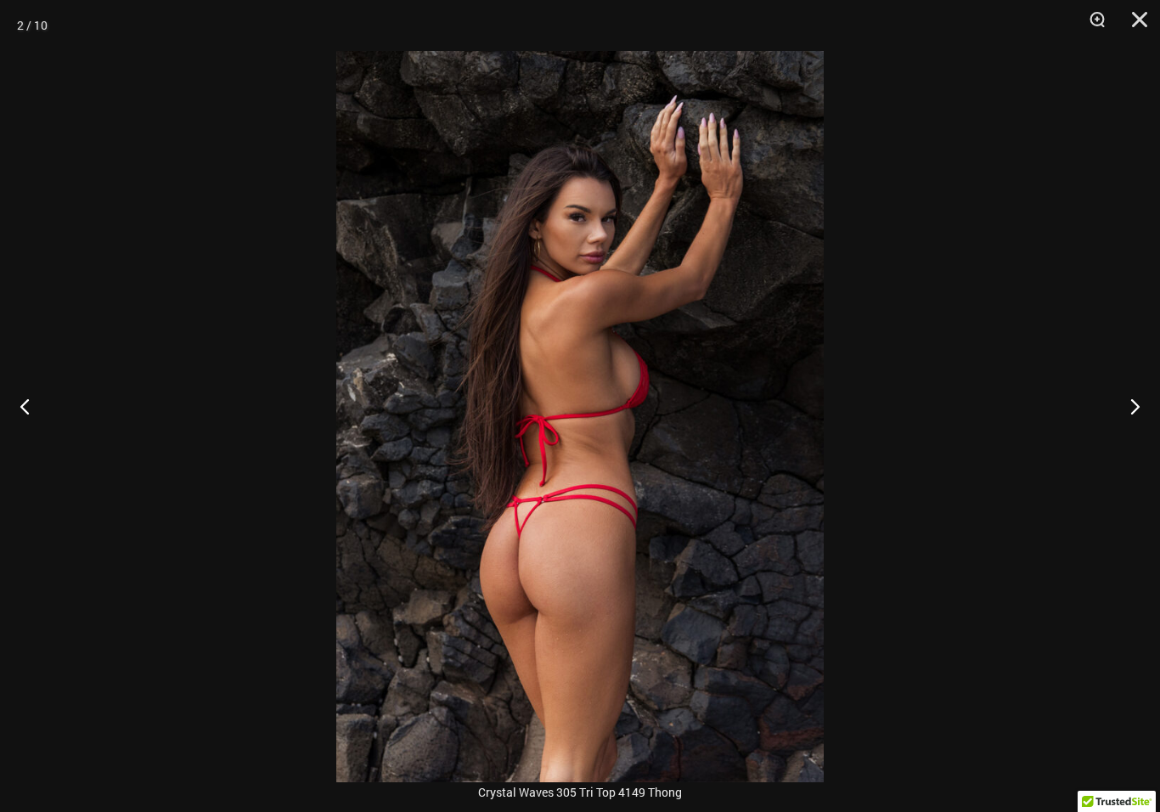
click at [1142, 419] on button "Next" at bounding box center [1128, 405] width 64 height 85
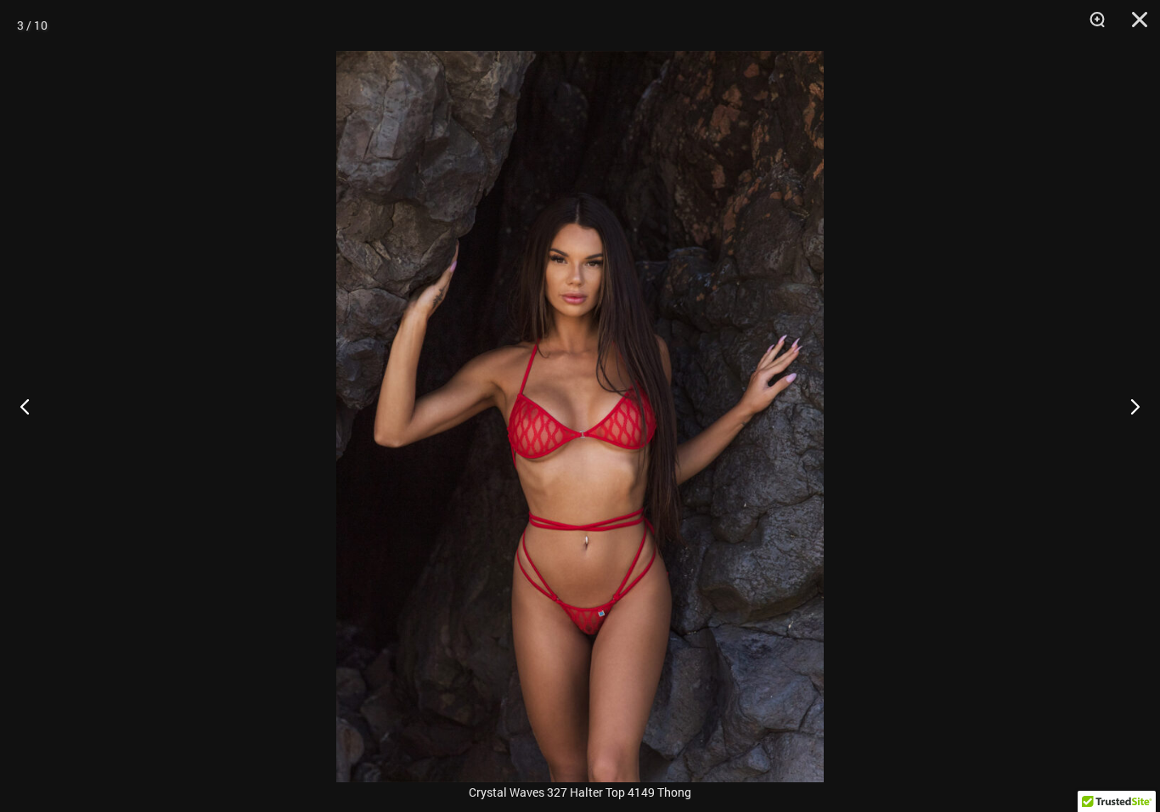
click at [43, 403] on button "Previous" at bounding box center [32, 405] width 64 height 85
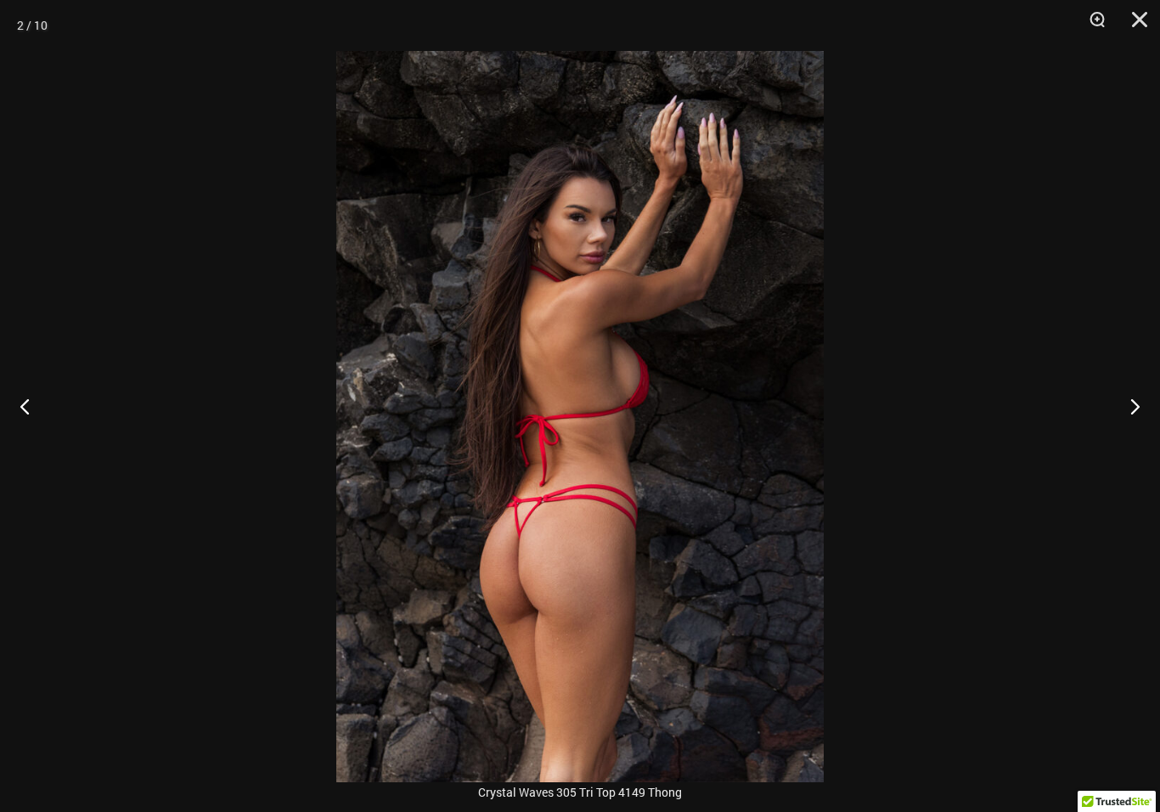
click at [1140, 24] on button "Close" at bounding box center [1133, 25] width 42 height 51
